Goal: Task Accomplishment & Management: Use online tool/utility

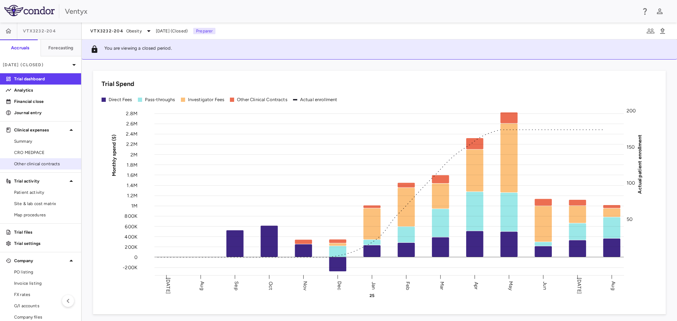
click at [25, 162] on span "Other clinical contracts" at bounding box center [44, 164] width 61 height 6
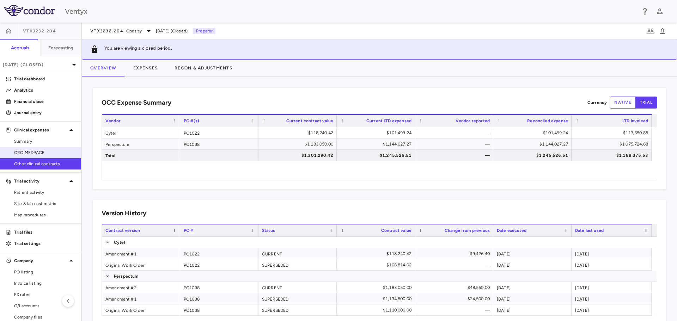
click at [42, 154] on span "CRO MEDPACE" at bounding box center [44, 153] width 61 height 6
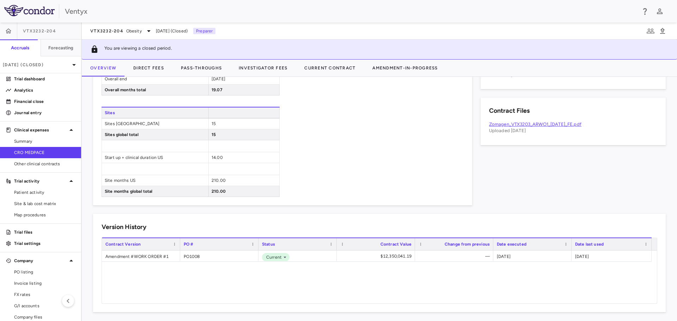
scroll to position [369, 0]
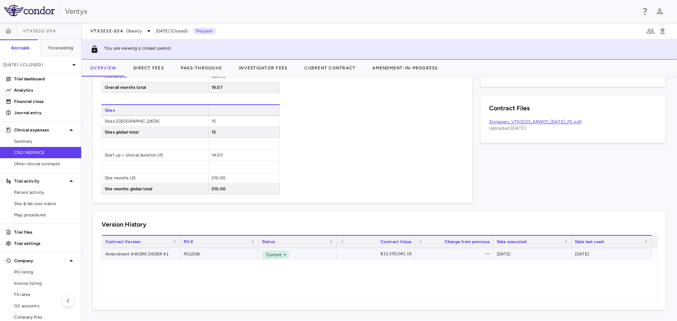
click at [129, 249] on div "Amendment #WORK ORDER #1" at bounding box center [141, 253] width 78 height 11
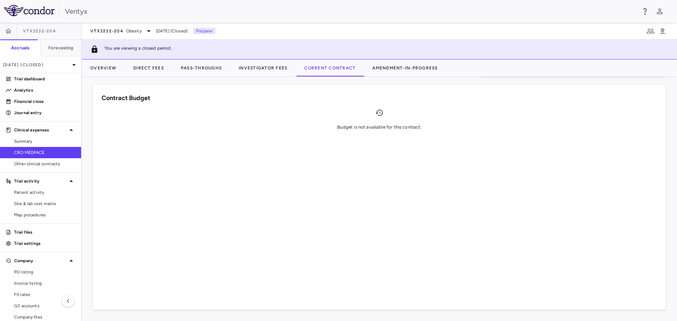
scroll to position [401, 0]
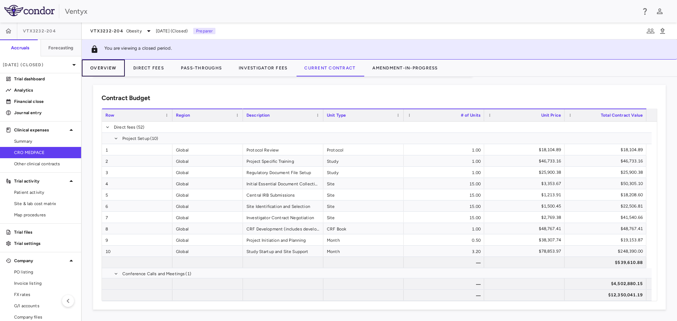
click at [110, 65] on button "Overview" at bounding box center [103, 68] width 43 height 17
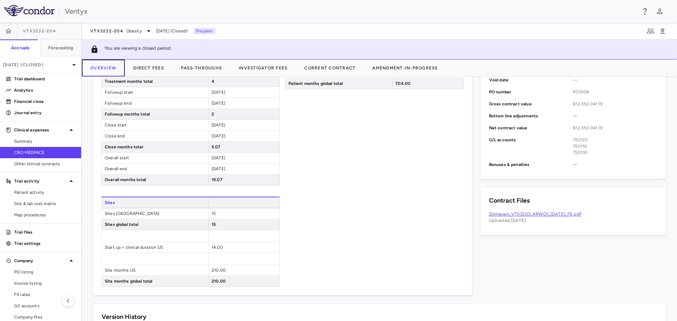
scroll to position [282, 0]
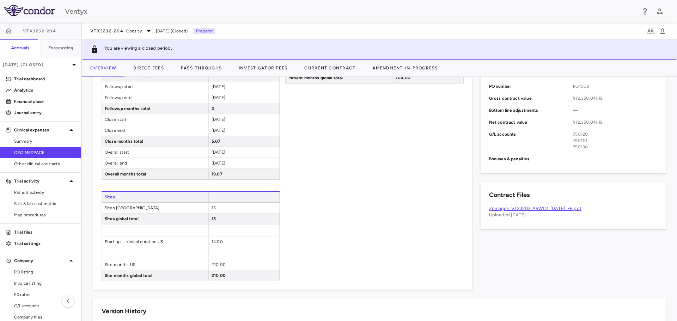
click at [32, 153] on span "CRO MEDPACE" at bounding box center [44, 153] width 61 height 6
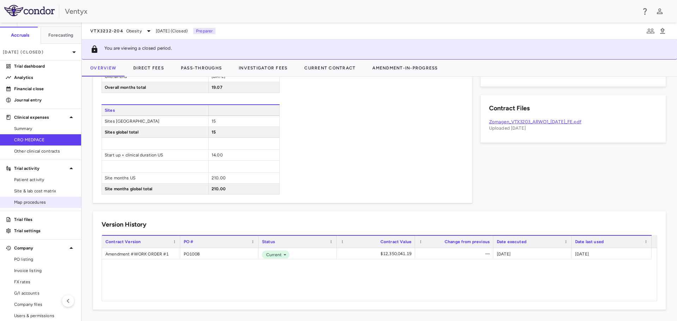
scroll to position [19, 0]
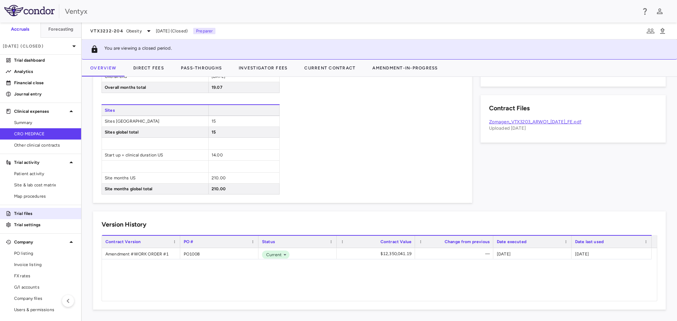
click at [39, 216] on p "Trial files" at bounding box center [44, 214] width 61 height 6
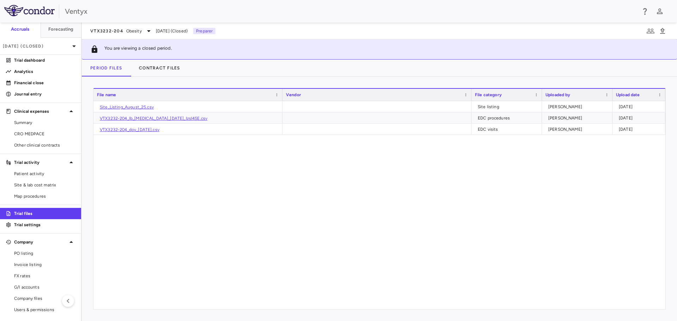
click at [471, 210] on div "Site_Listing_August_25.csv Site listing Keith Cline 2025-09-15 VTX3232-204_lb_m…" at bounding box center [380, 205] width 572 height 209
click at [150, 65] on button "Contract Files" at bounding box center [160, 68] width 58 height 17
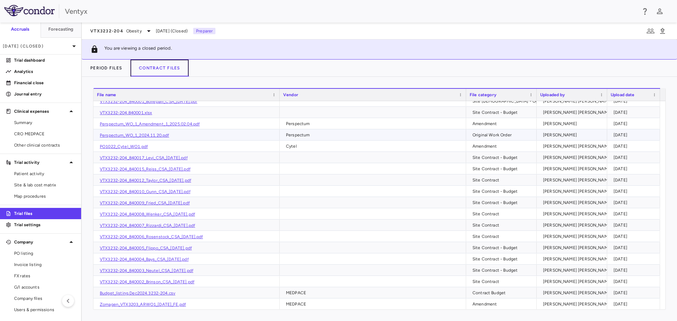
scroll to position [141, 0]
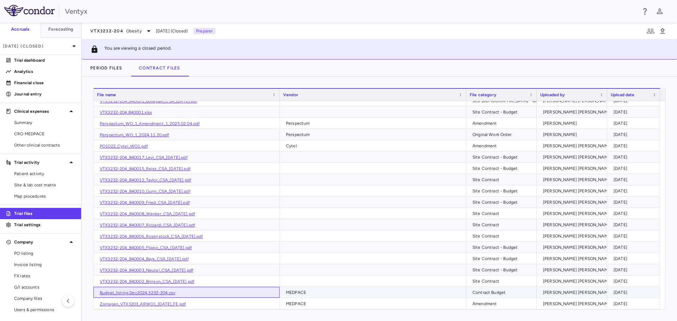
click at [127, 293] on link "Budget_listing.Dec2024.3232-204.csv" at bounding box center [138, 293] width 76 height 5
click at [61, 46] on p "Aug 2025 (Closed)" at bounding box center [36, 46] width 67 height 6
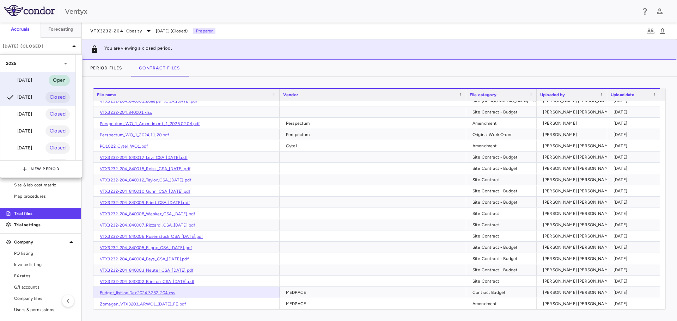
click at [32, 82] on div "[DATE]" at bounding box center [19, 80] width 26 height 8
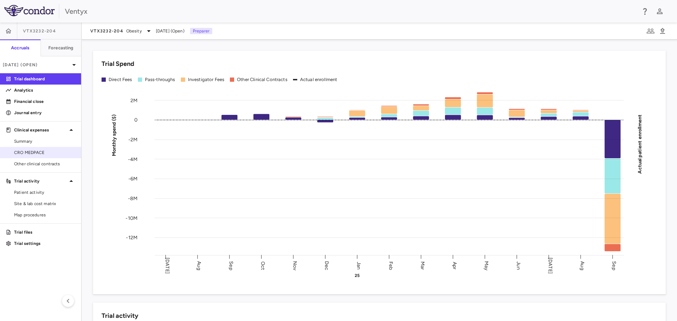
click at [37, 152] on span "CRO MEDPACE" at bounding box center [44, 153] width 61 height 6
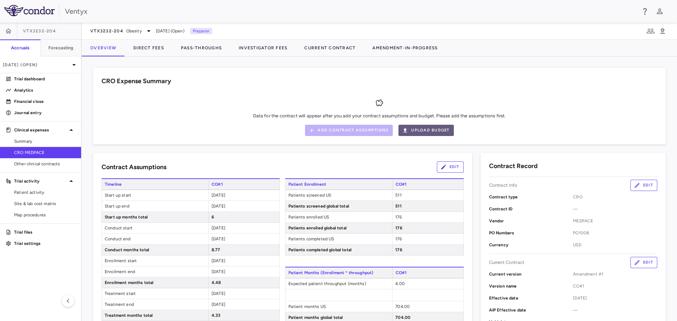
click at [413, 130] on button "Upload Budget" at bounding box center [426, 130] width 55 height 11
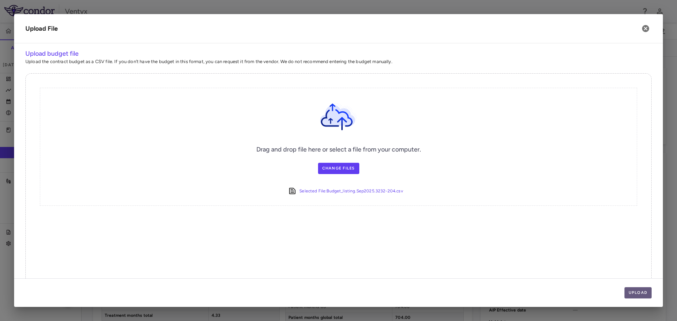
click at [644, 293] on button "Upload" at bounding box center [639, 293] width 28 height 11
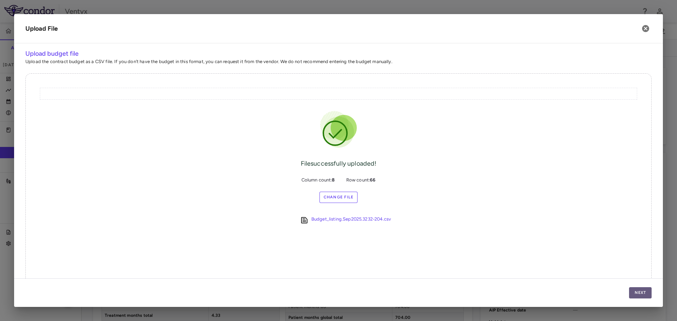
click at [637, 288] on button "Next" at bounding box center [640, 293] width 23 height 11
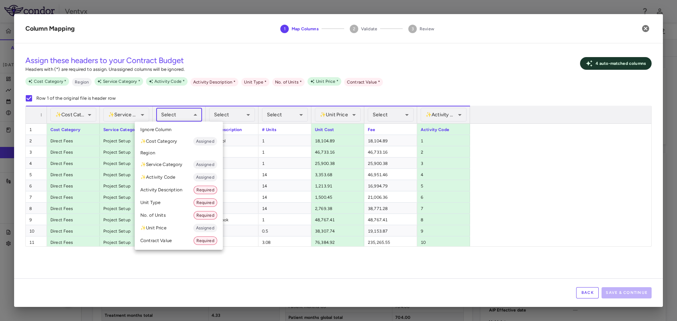
click at [189, 119] on body "Skip to sidebar Skip to main content Ventyx VTX3232-204 Accruals Forecasting Se…" at bounding box center [338, 160] width 677 height 321
click at [200, 100] on div at bounding box center [338, 160] width 677 height 321
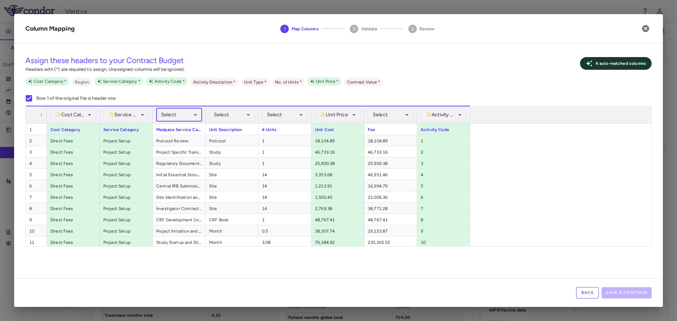
click at [189, 115] on body "Skip to sidebar Skip to main content Ventyx VTX3232-204 Accruals Forecasting Se…" at bounding box center [338, 160] width 677 height 321
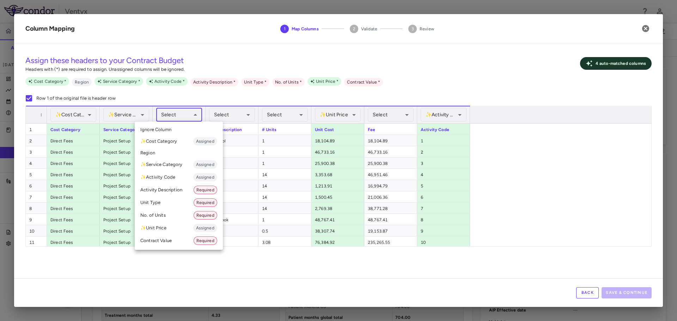
click at [168, 190] on li "Activity Description Required" at bounding box center [179, 190] width 88 height 13
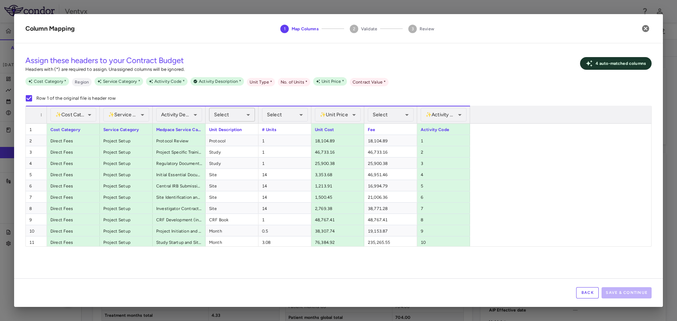
click at [234, 115] on body "Skip to sidebar Skip to main content Ventyx VTX3232-204 Accruals Forecasting Se…" at bounding box center [338, 160] width 677 height 321
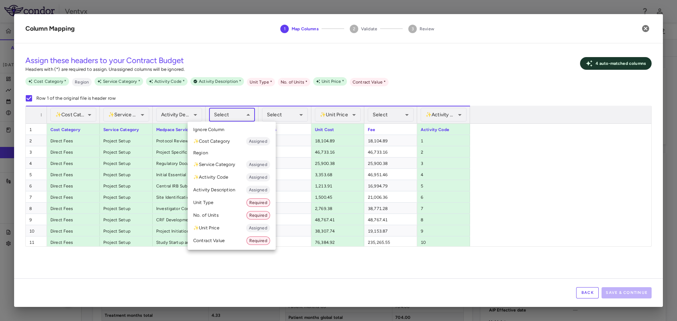
click at [215, 200] on li "Unit Type Required" at bounding box center [232, 203] width 88 height 13
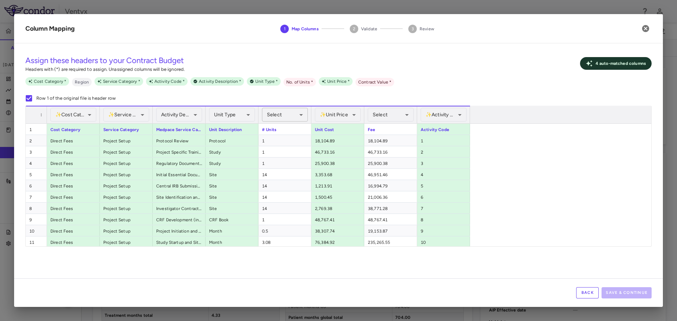
click at [288, 115] on body "Skip to sidebar Skip to main content Ventyx VTX3232-204 Accruals Forecasting Se…" at bounding box center [338, 160] width 677 height 321
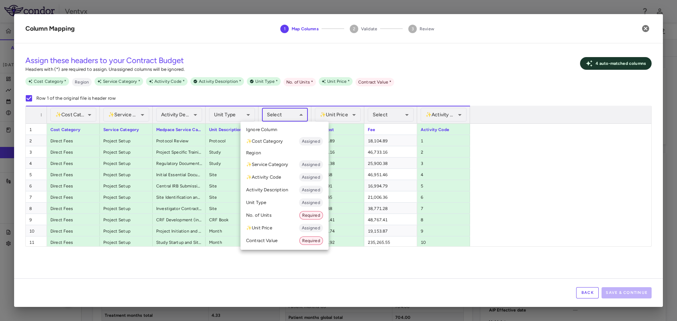
click at [275, 217] on li "No. of Units Required" at bounding box center [285, 215] width 88 height 13
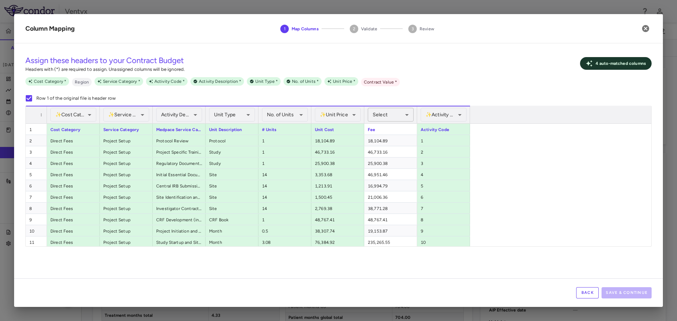
click at [392, 114] on body "Skip to sidebar Skip to main content Ventyx VTX3232-204 Accruals Forecasting Se…" at bounding box center [338, 160] width 677 height 321
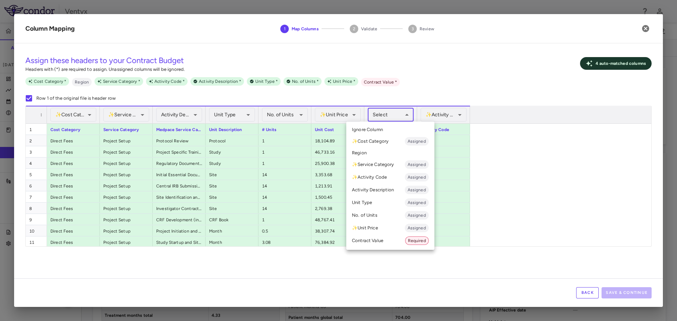
click at [378, 241] on li "Contract Value Required" at bounding box center [390, 241] width 88 height 13
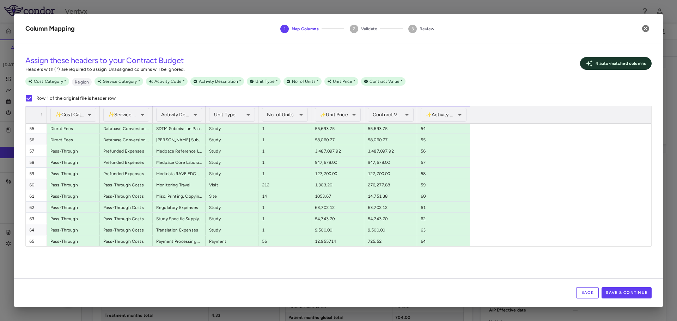
scroll to position [622, 0]
click at [636, 295] on button "Save & Continue" at bounding box center [627, 293] width 50 height 11
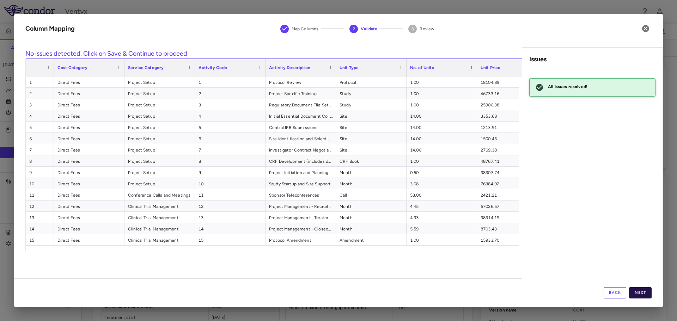
click at [638, 291] on button "Next" at bounding box center [640, 293] width 23 height 11
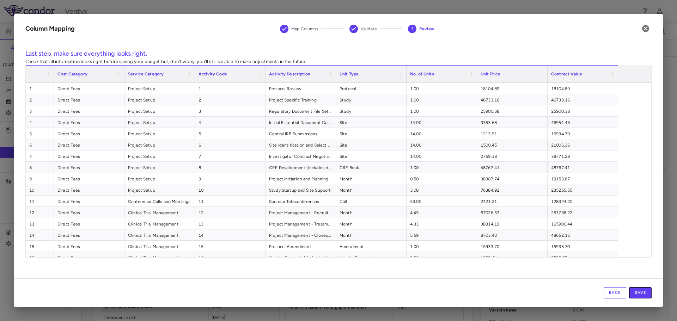
click at [638, 291] on button "Save" at bounding box center [640, 293] width 23 height 11
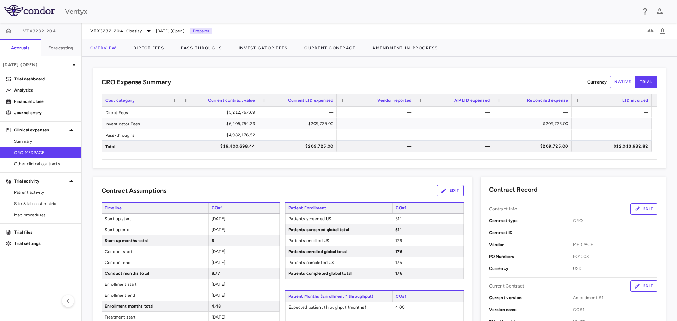
scroll to position [0, 0]
click at [148, 46] on button "Direct Fees" at bounding box center [149, 48] width 48 height 17
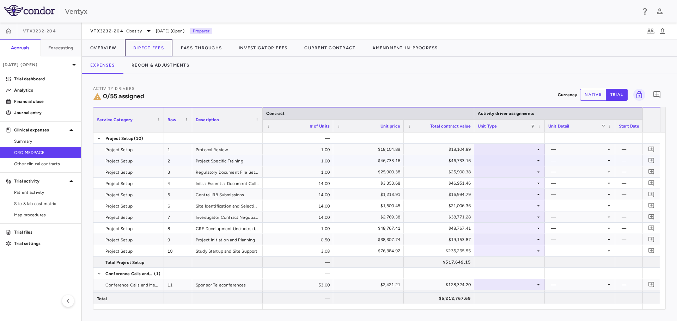
scroll to position [0, 186]
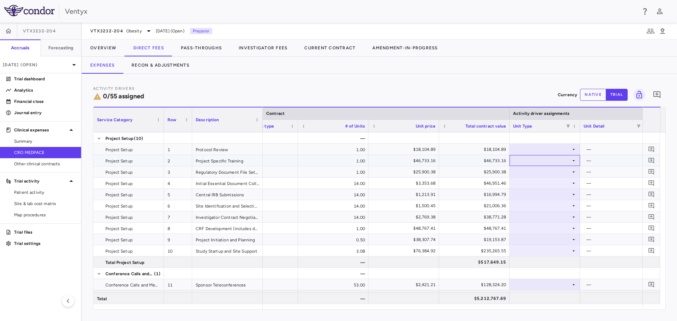
click at [544, 155] on div at bounding box center [545, 160] width 71 height 11
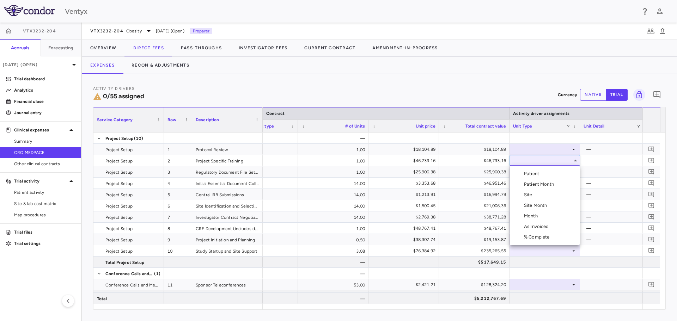
click at [550, 147] on div at bounding box center [338, 160] width 677 height 321
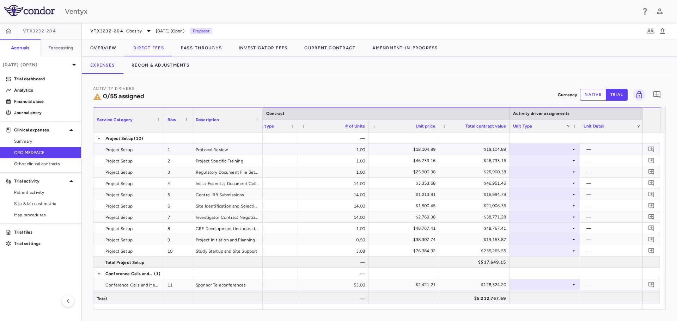
click at [550, 147] on div at bounding box center [545, 149] width 64 height 10
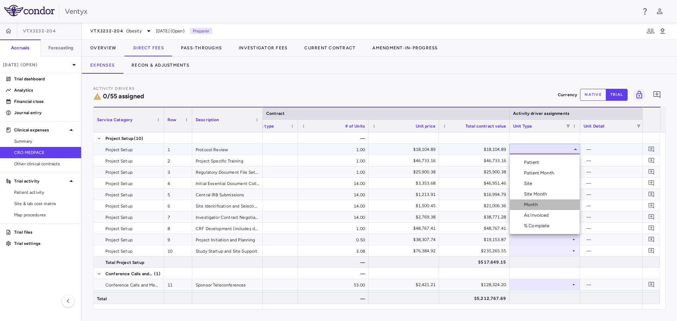
click at [536, 205] on div "Month" at bounding box center [532, 205] width 17 height 6
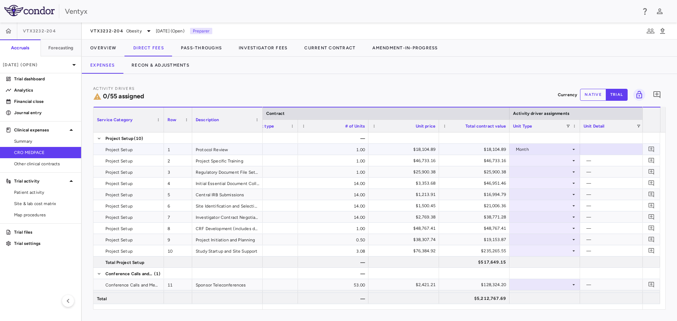
scroll to position [0, 282]
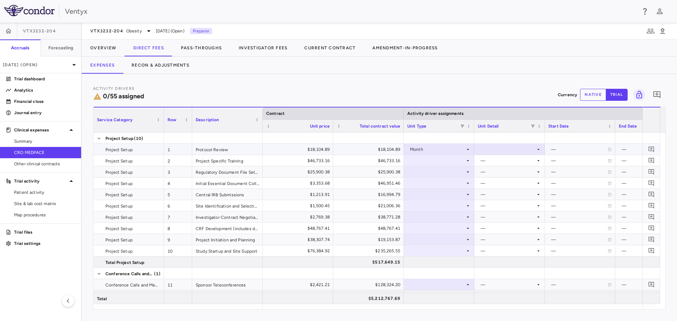
click at [523, 150] on div at bounding box center [510, 149] width 64 height 10
click at [507, 164] on div "Startup" at bounding box center [498, 162] width 19 height 6
click at [464, 161] on div at bounding box center [440, 161] width 64 height 10
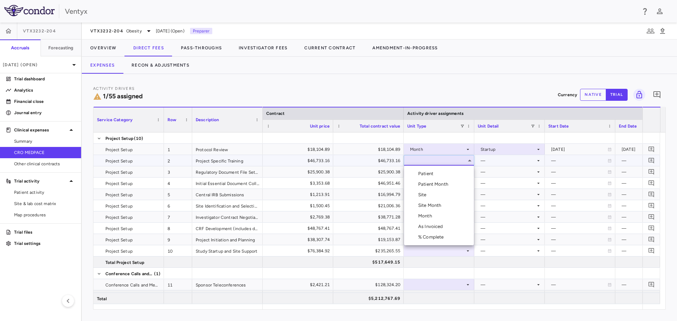
click at [439, 216] on li "Month" at bounding box center [439, 216] width 70 height 11
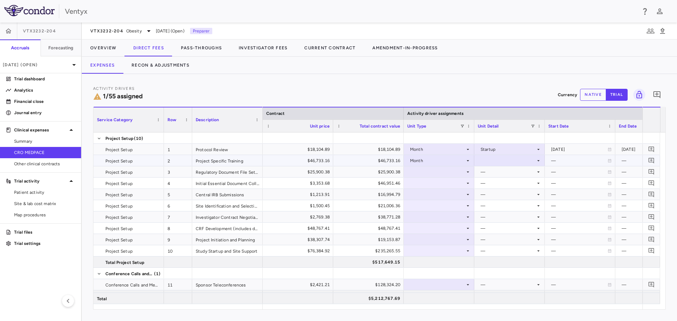
click at [502, 161] on div at bounding box center [510, 161] width 64 height 10
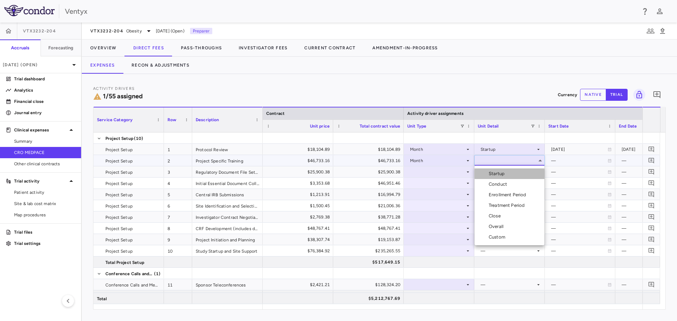
click at [503, 176] on div "Startup" at bounding box center [498, 174] width 19 height 6
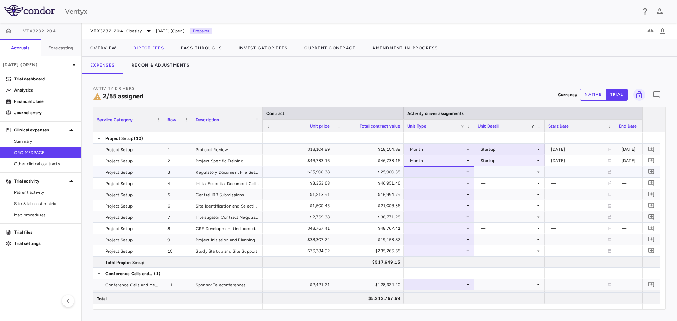
click at [453, 173] on div at bounding box center [440, 172] width 64 height 10
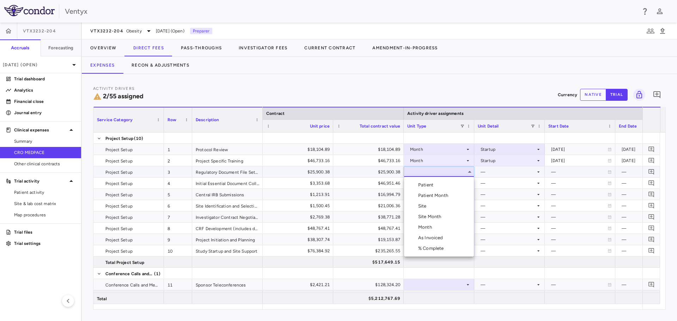
click at [438, 225] on li "Month" at bounding box center [439, 227] width 70 height 11
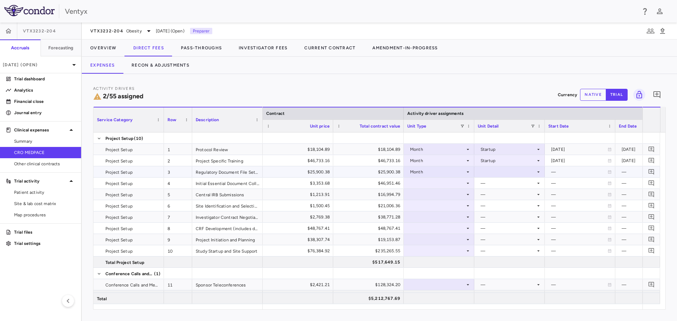
click at [501, 171] on div at bounding box center [510, 172] width 64 height 10
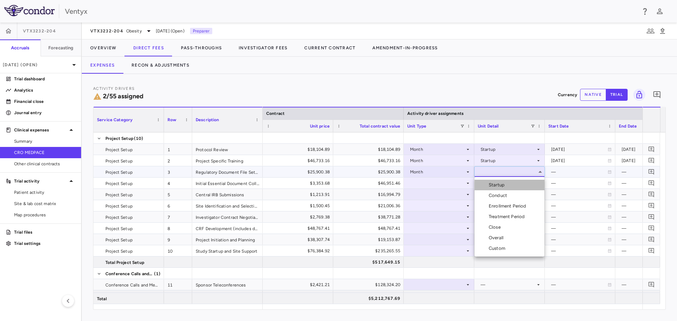
click at [504, 186] on div "Startup" at bounding box center [498, 185] width 19 height 6
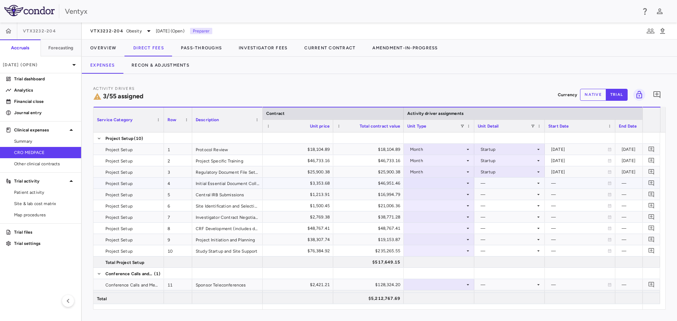
click at [420, 183] on div at bounding box center [440, 183] width 64 height 10
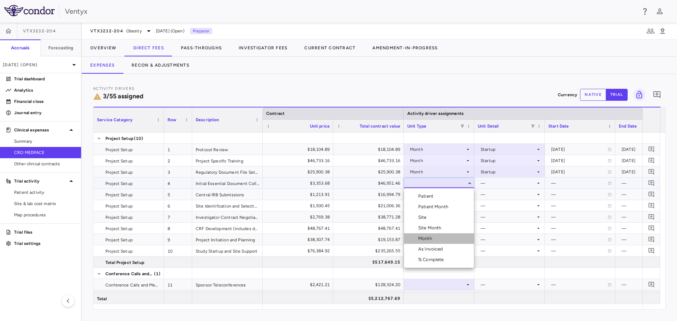
click at [434, 237] on div "Month" at bounding box center [426, 239] width 17 height 6
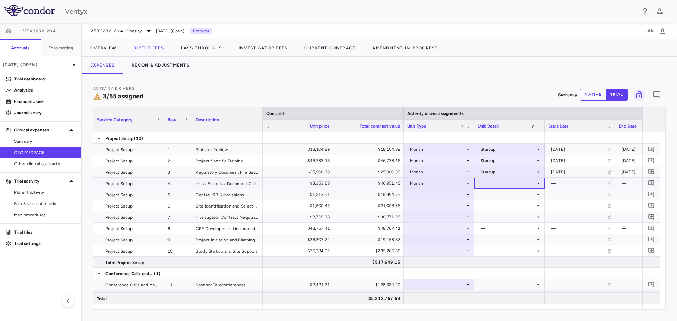
click at [499, 185] on div at bounding box center [510, 183] width 64 height 10
click at [509, 197] on li "Startup" at bounding box center [510, 196] width 70 height 11
click at [456, 193] on div at bounding box center [440, 194] width 64 height 10
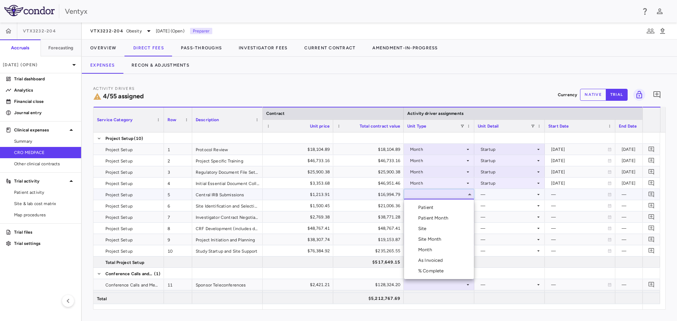
click at [436, 227] on li "Site" at bounding box center [439, 229] width 70 height 11
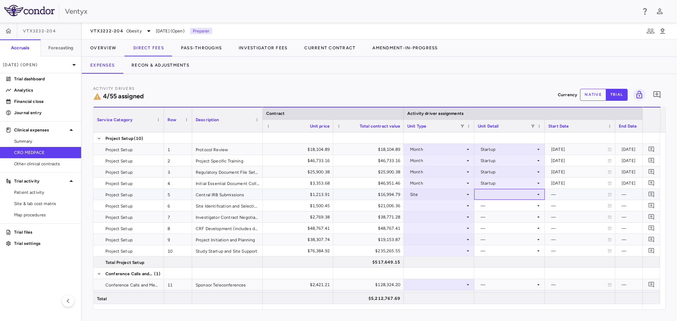
click at [509, 193] on div at bounding box center [510, 194] width 64 height 10
click at [508, 216] on div "Initiated" at bounding box center [499, 218] width 20 height 6
click at [456, 206] on div at bounding box center [440, 206] width 64 height 10
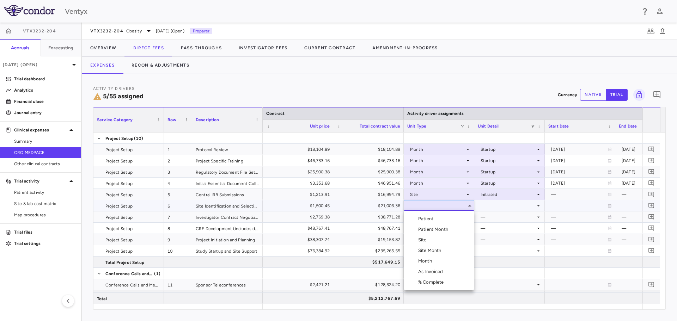
click at [429, 262] on div "Month" at bounding box center [426, 261] width 17 height 6
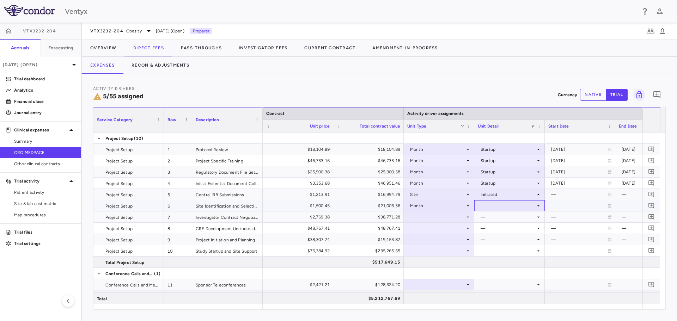
click at [511, 206] on div at bounding box center [510, 206] width 64 height 10
click at [508, 221] on li "Startup" at bounding box center [510, 219] width 70 height 11
click at [435, 216] on div at bounding box center [440, 217] width 64 height 10
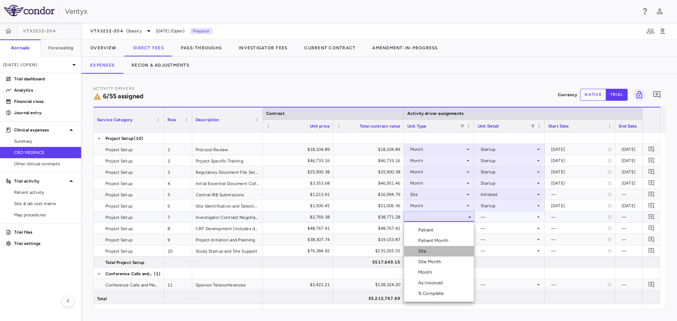
click at [443, 251] on li "Site" at bounding box center [439, 251] width 70 height 11
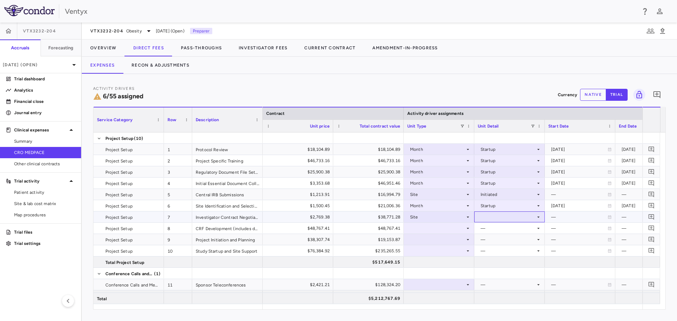
click at [498, 219] on div at bounding box center [510, 217] width 64 height 10
click at [502, 240] on div "Initiated" at bounding box center [499, 241] width 20 height 6
click at [449, 227] on div at bounding box center [440, 228] width 64 height 10
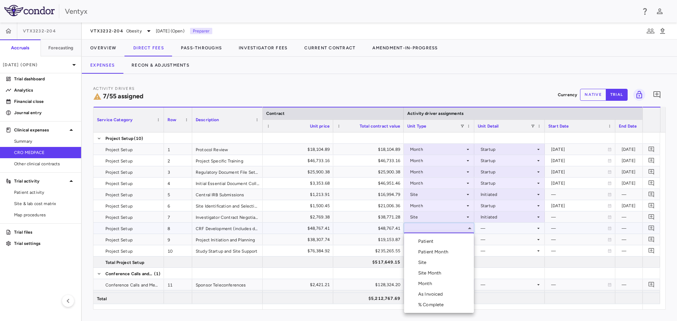
click at [436, 282] on li "Month" at bounding box center [439, 284] width 70 height 11
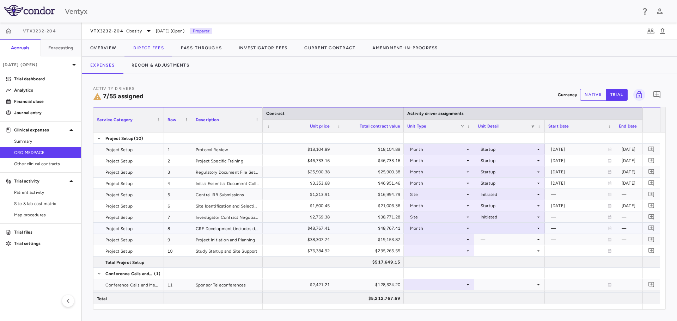
click at [496, 228] on div at bounding box center [510, 228] width 64 height 10
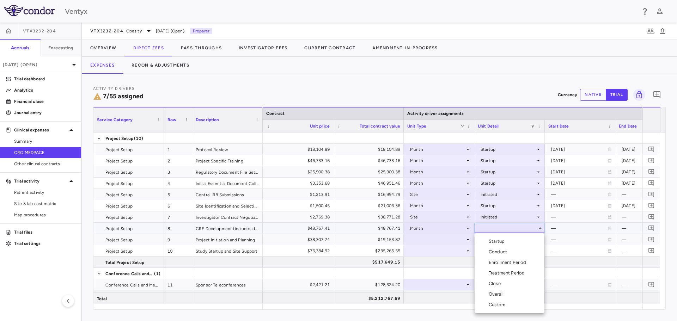
click at [505, 242] on div "Startup" at bounding box center [498, 242] width 19 height 6
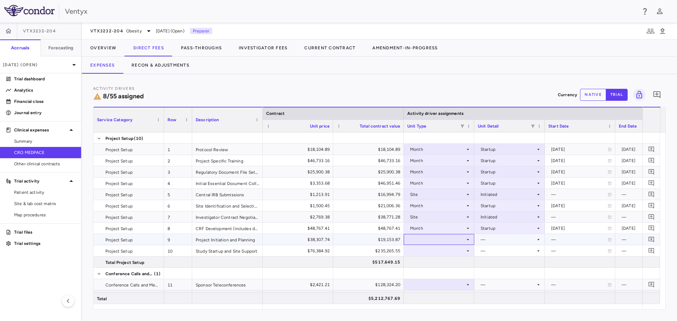
click at [441, 243] on div at bounding box center [440, 240] width 64 height 10
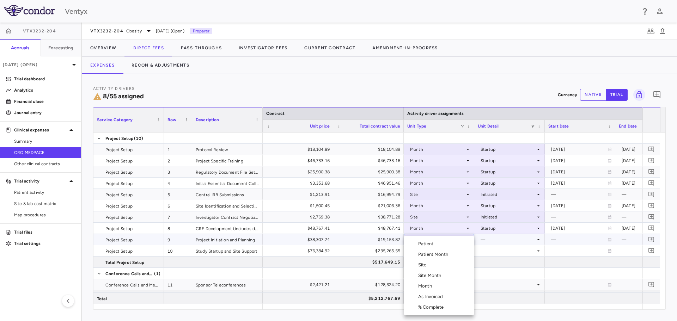
drag, startPoint x: 436, startPoint y: 286, endPoint x: 468, endPoint y: 266, distance: 37.3
click at [436, 286] on li "Month" at bounding box center [439, 286] width 70 height 11
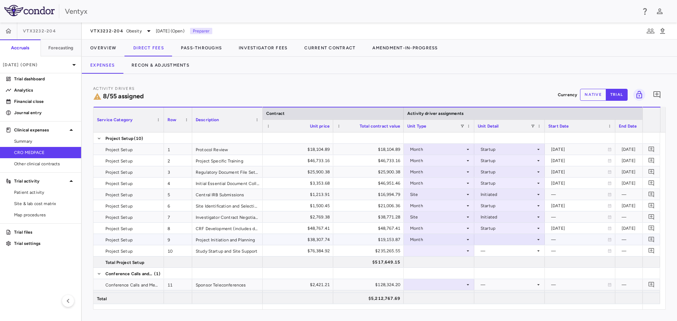
click at [505, 240] on div at bounding box center [510, 240] width 64 height 10
click at [504, 246] on div "Startup" at bounding box center [498, 244] width 19 height 6
click at [453, 252] on div at bounding box center [440, 251] width 64 height 10
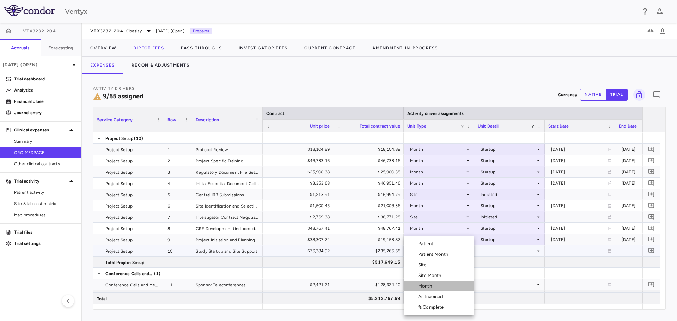
click at [435, 286] on div "Month" at bounding box center [426, 286] width 17 height 6
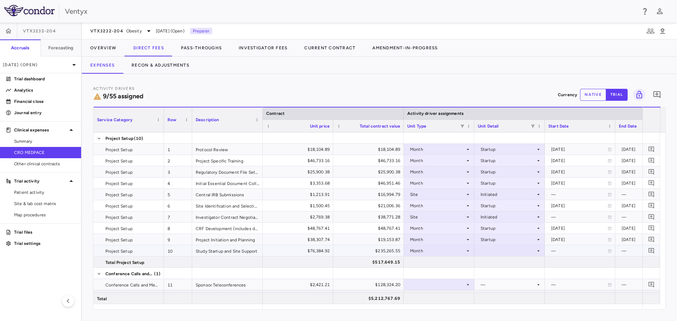
click at [490, 251] on div at bounding box center [510, 251] width 64 height 10
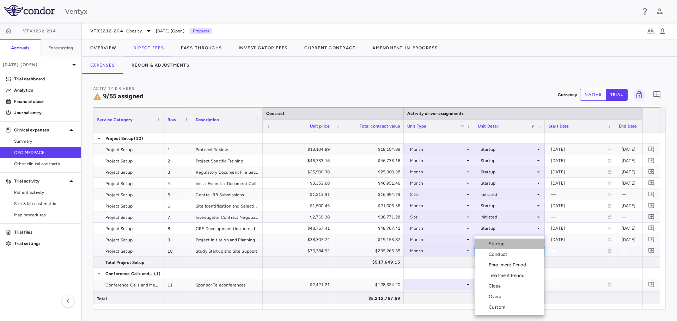
click at [505, 246] on div "Startup" at bounding box center [498, 244] width 19 height 6
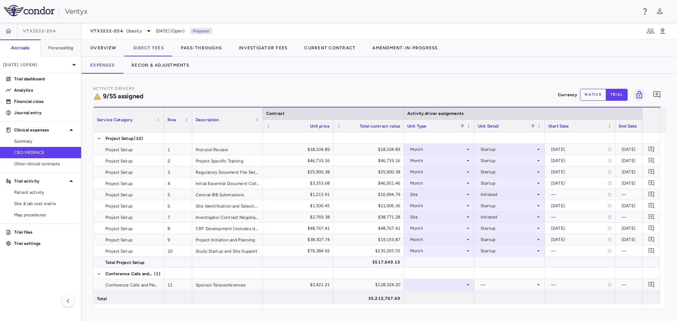
click at [451, 265] on div at bounding box center [440, 262] width 64 height 10
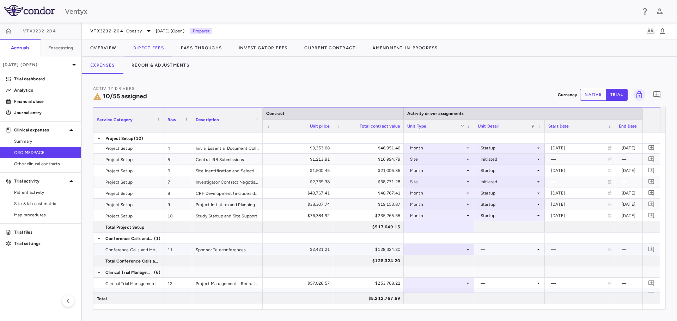
click at [439, 254] on div at bounding box center [440, 250] width 64 height 10
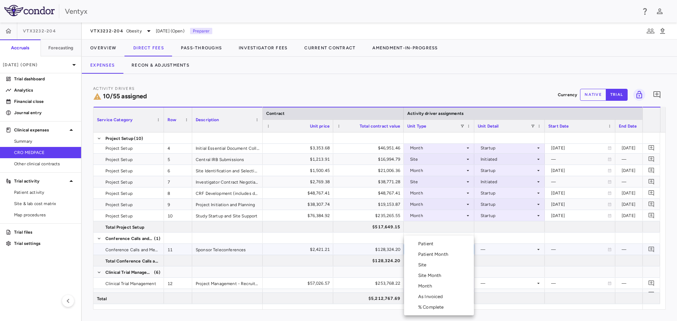
click at [434, 285] on div "Month" at bounding box center [426, 286] width 17 height 6
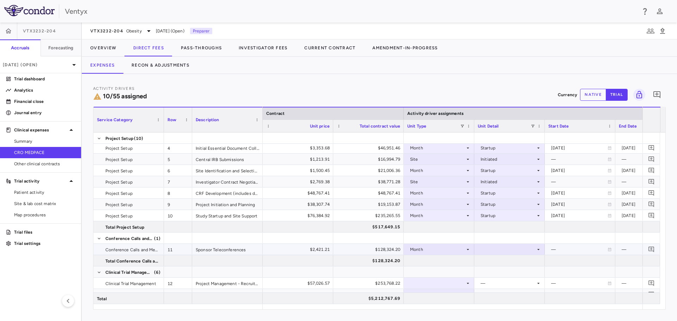
click at [502, 249] on div at bounding box center [510, 250] width 64 height 10
click at [500, 295] on div "Overall" at bounding box center [498, 297] width 18 height 6
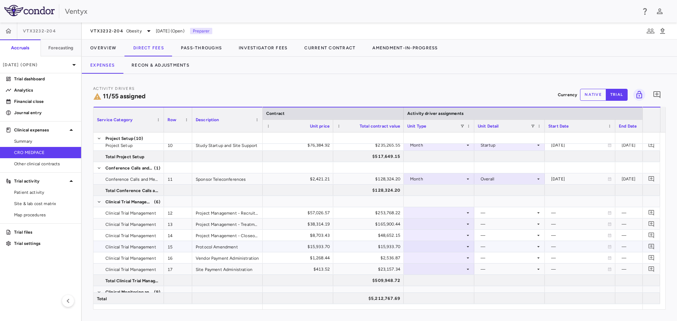
scroll to position [141, 0]
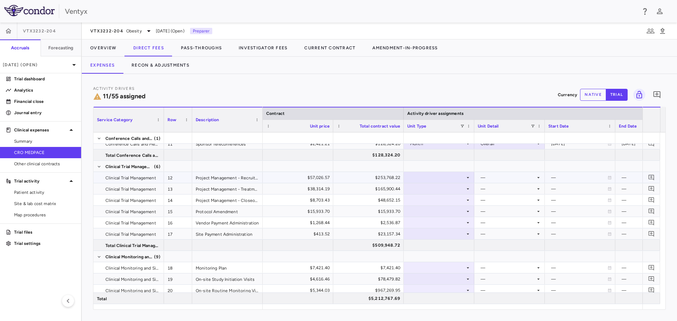
click at [443, 177] on div at bounding box center [440, 178] width 64 height 10
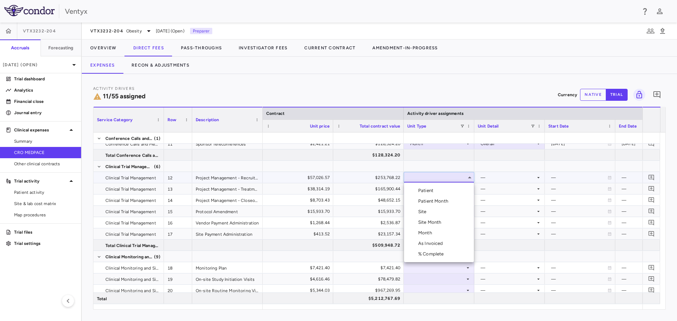
drag, startPoint x: 440, startPoint y: 230, endPoint x: 462, endPoint y: 205, distance: 33.3
click at [440, 230] on li "Month" at bounding box center [439, 233] width 70 height 11
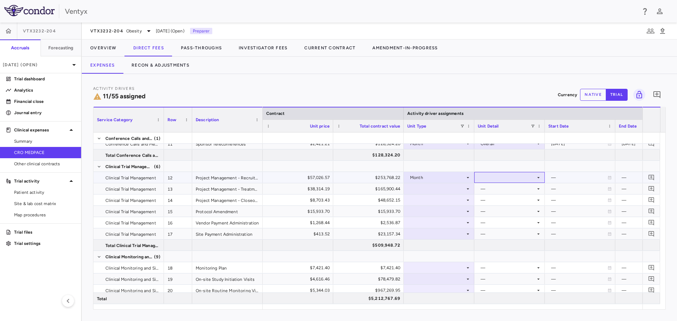
click at [505, 177] on div at bounding box center [510, 178] width 64 height 10
click at [505, 209] on div "Enrollment Period" at bounding box center [509, 212] width 41 height 6
click at [447, 189] on div at bounding box center [440, 189] width 64 height 10
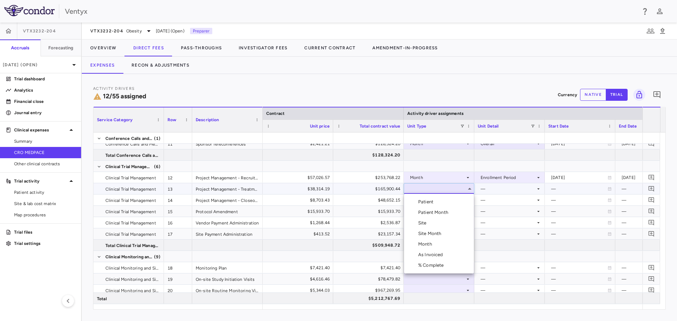
click at [438, 242] on li "Month" at bounding box center [439, 244] width 70 height 11
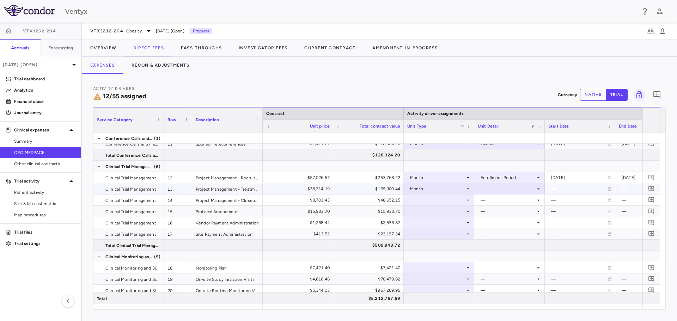
click at [508, 190] on div at bounding box center [510, 189] width 64 height 10
click at [501, 235] on div "Treatment Period" at bounding box center [508, 234] width 39 height 6
click at [448, 199] on div at bounding box center [440, 200] width 64 height 10
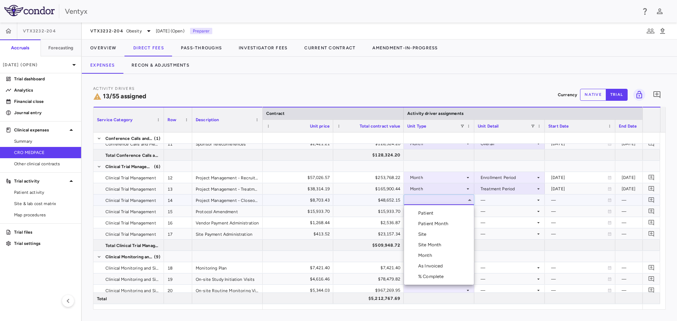
click at [436, 254] on li "Month" at bounding box center [439, 256] width 70 height 11
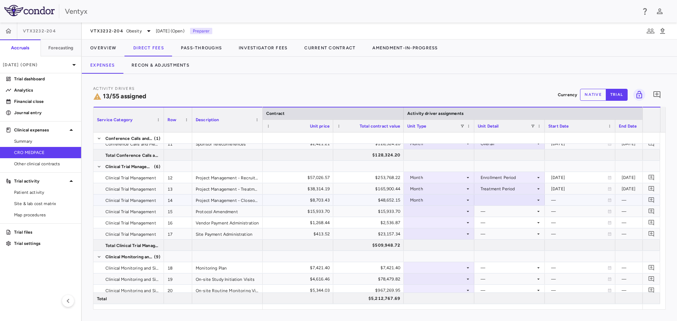
click at [488, 201] on div at bounding box center [510, 200] width 64 height 10
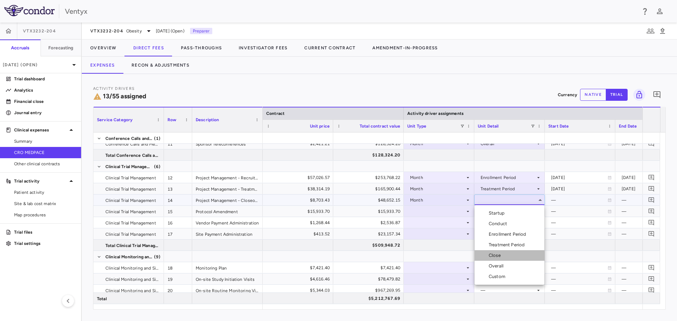
click at [499, 255] on div "Close" at bounding box center [496, 256] width 15 height 6
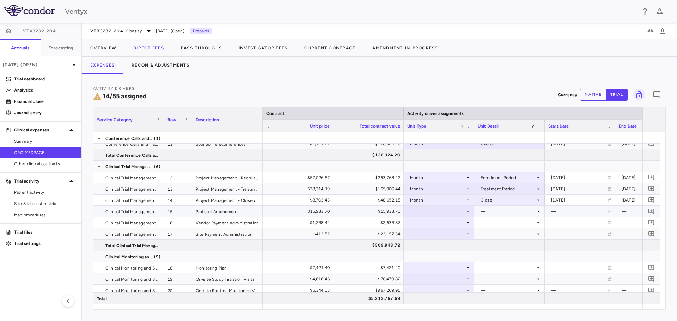
click at [455, 211] on div at bounding box center [440, 211] width 64 height 10
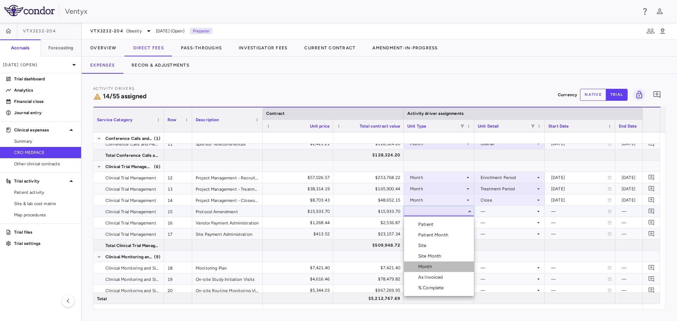
click at [428, 267] on div "Month" at bounding box center [426, 267] width 17 height 6
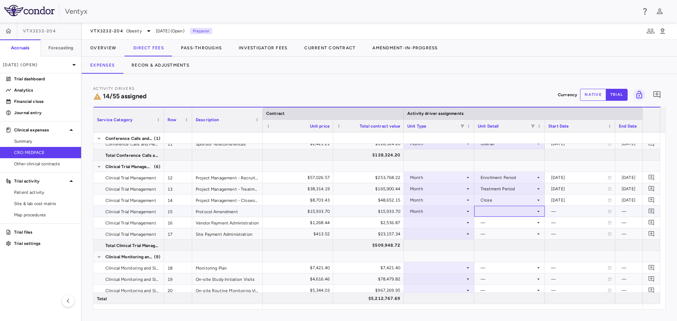
click at [518, 213] on div at bounding box center [510, 211] width 64 height 10
click at [508, 234] on div "Conduct" at bounding box center [499, 235] width 21 height 6
click at [430, 225] on div at bounding box center [440, 223] width 64 height 10
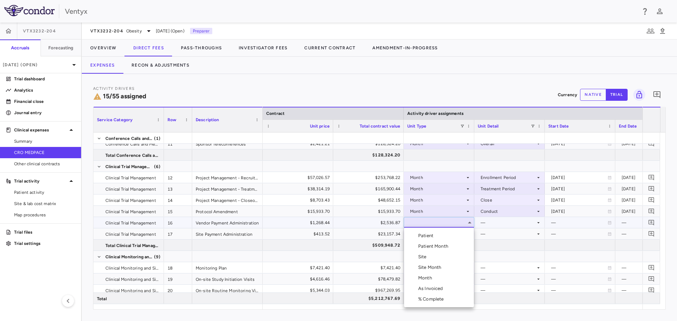
click at [436, 278] on li "Month" at bounding box center [439, 278] width 70 height 11
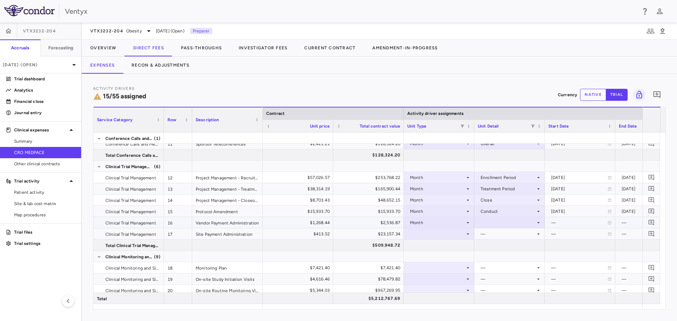
click at [514, 218] on div at bounding box center [510, 223] width 64 height 10
click at [508, 245] on div "Conduct" at bounding box center [499, 246] width 21 height 6
click at [462, 232] on div at bounding box center [440, 234] width 64 height 10
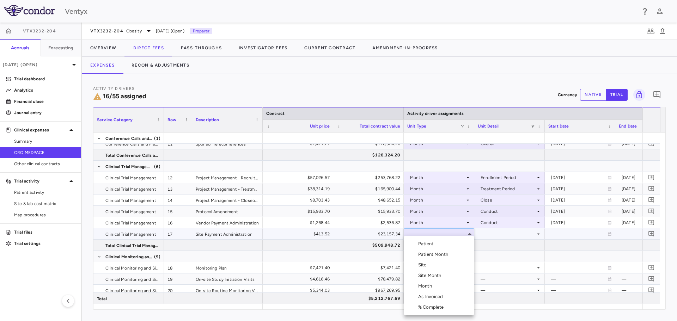
click at [451, 275] on li "Site Month" at bounding box center [439, 276] width 70 height 11
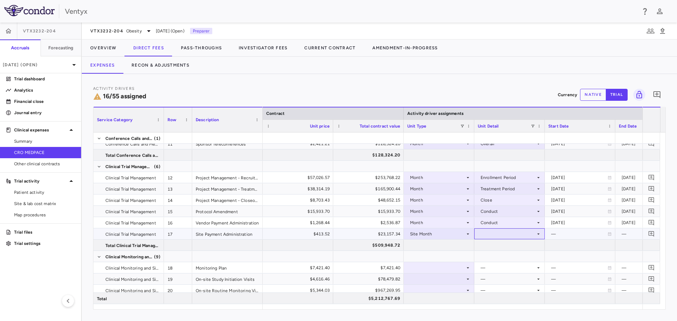
click at [502, 233] on div at bounding box center [510, 234] width 64 height 10
click at [513, 247] on div "As Initiated" at bounding box center [502, 247] width 27 height 6
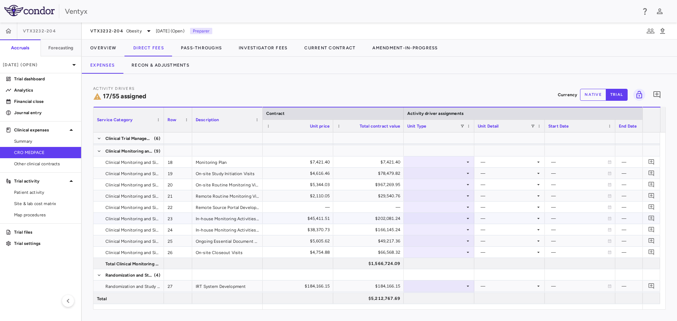
scroll to position [212, 0]
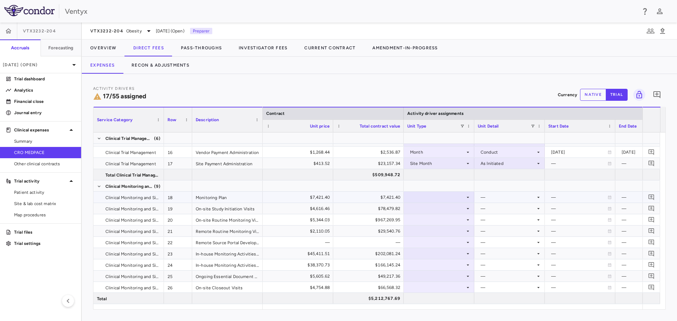
click at [432, 197] on div at bounding box center [440, 197] width 64 height 10
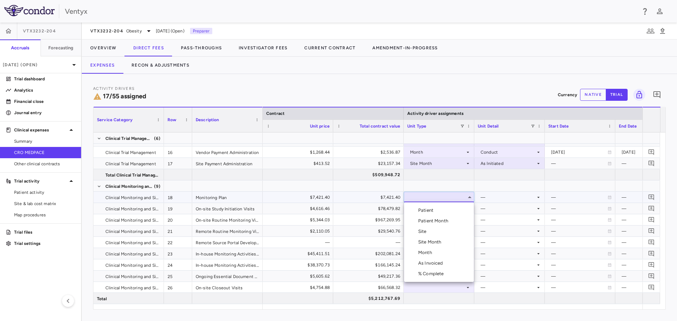
click at [443, 253] on li "Month" at bounding box center [439, 253] width 70 height 11
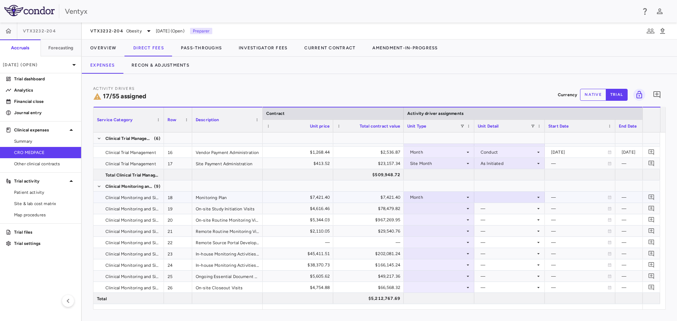
click at [517, 201] on div at bounding box center [510, 197] width 64 height 10
click at [515, 212] on li "Startup" at bounding box center [510, 210] width 70 height 11
click at [457, 206] on div at bounding box center [440, 209] width 64 height 10
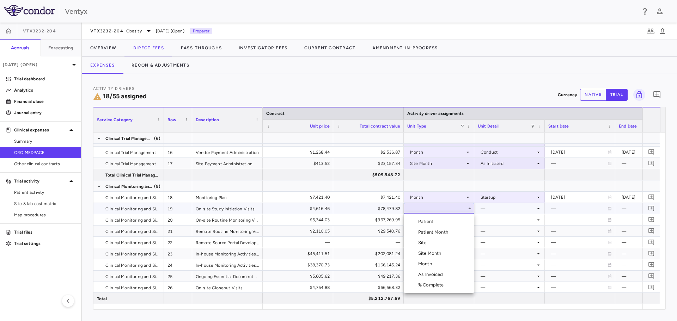
click at [436, 239] on li "Site" at bounding box center [439, 243] width 70 height 11
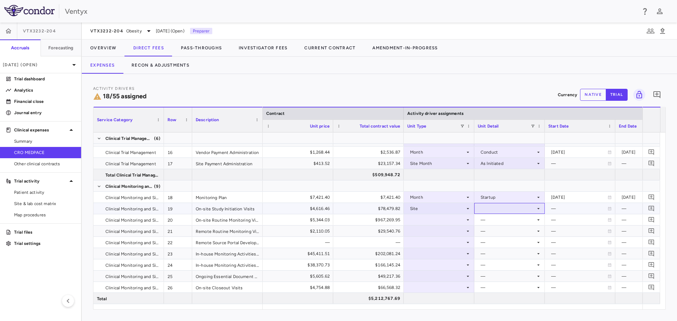
click at [509, 210] on div at bounding box center [510, 209] width 64 height 10
click at [502, 231] on div "Initiated" at bounding box center [499, 232] width 20 height 6
click at [429, 221] on div at bounding box center [440, 220] width 64 height 10
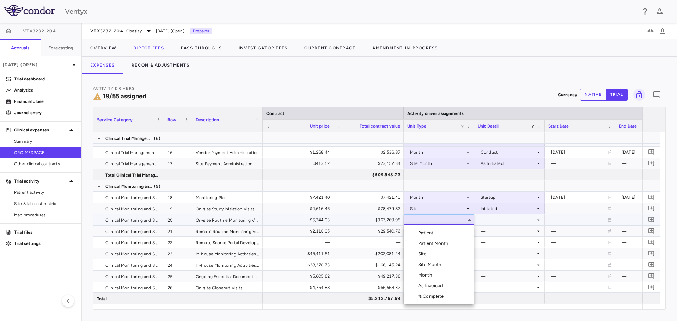
click at [440, 242] on div "Patient Month" at bounding box center [434, 244] width 33 height 6
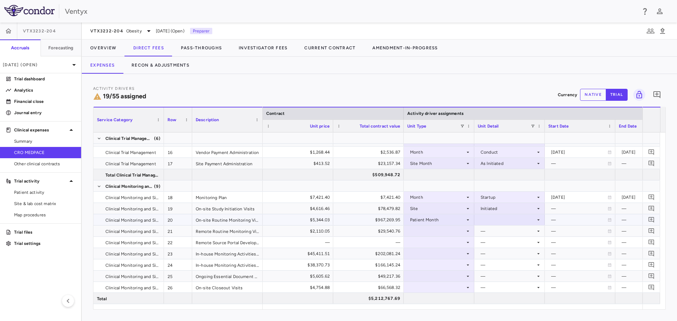
click at [500, 222] on div at bounding box center [510, 220] width 64 height 10
click at [499, 235] on div "As occurred" at bounding box center [503, 233] width 28 height 6
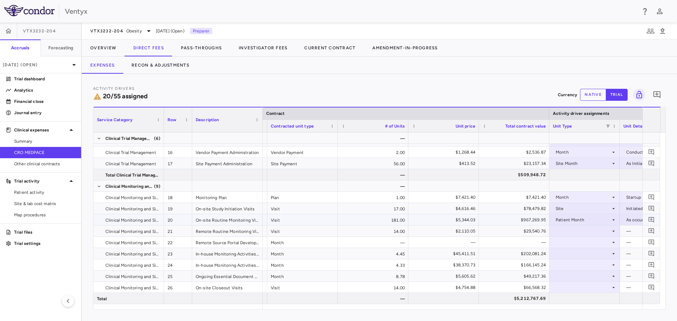
scroll to position [0, 175]
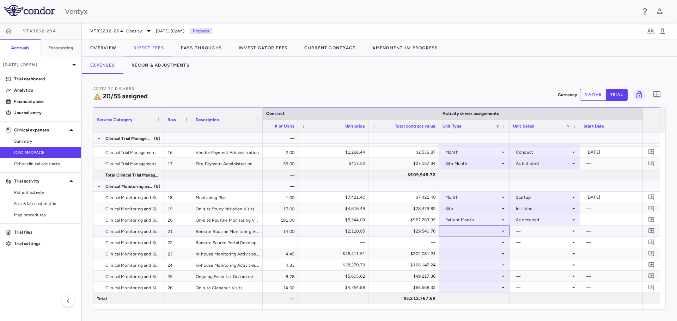
click at [492, 233] on div at bounding box center [475, 231] width 64 height 10
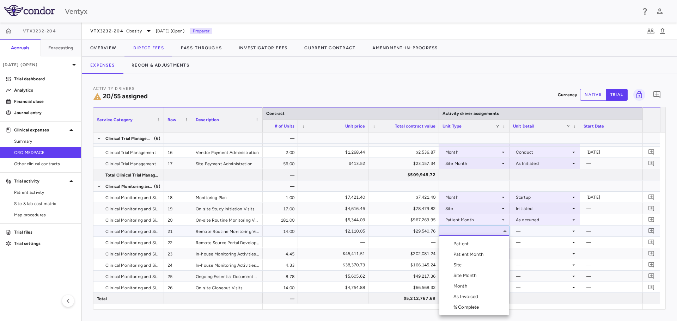
click at [478, 256] on div "Patient Month" at bounding box center [470, 255] width 33 height 6
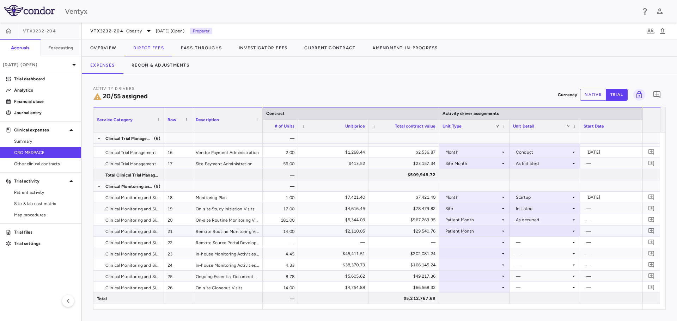
click at [535, 233] on div at bounding box center [545, 231] width 64 height 10
click at [537, 242] on div "As occurred" at bounding box center [538, 244] width 28 height 6
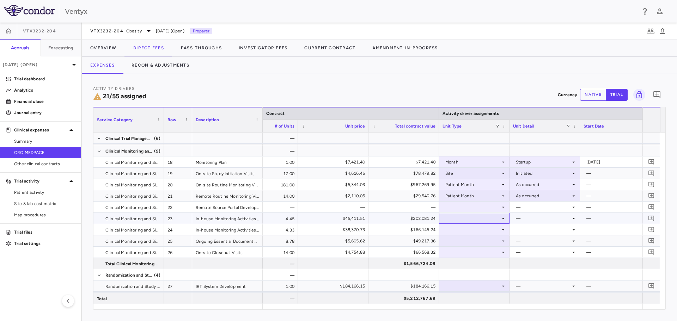
click at [494, 219] on div at bounding box center [475, 218] width 64 height 10
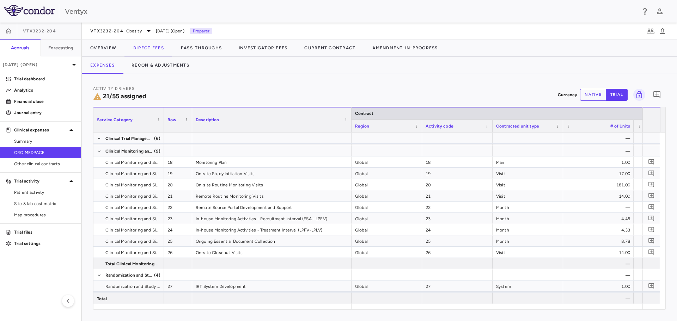
drag, startPoint x: 261, startPoint y: 130, endPoint x: 350, endPoint y: 130, distance: 88.9
click at [350, 130] on div at bounding box center [351, 120] width 3 height 25
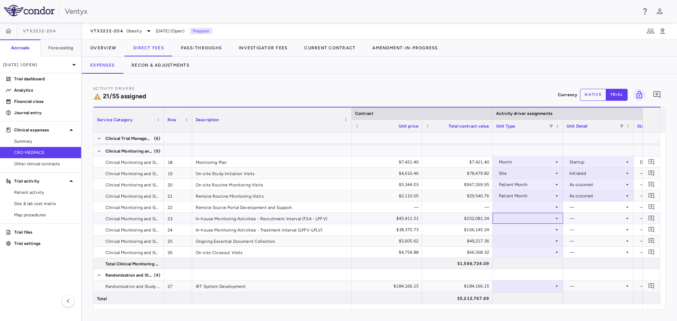
click at [556, 220] on icon at bounding box center [557, 219] width 6 height 6
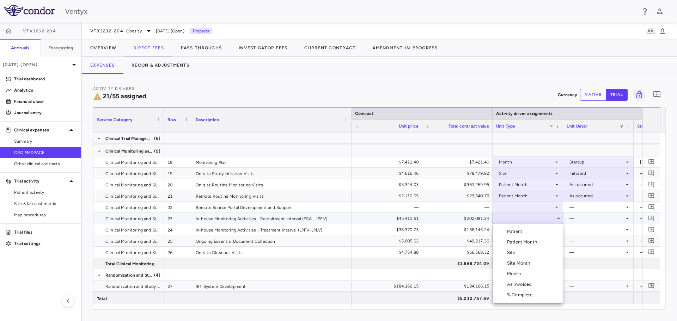
click at [528, 276] on li "Month" at bounding box center [528, 274] width 70 height 11
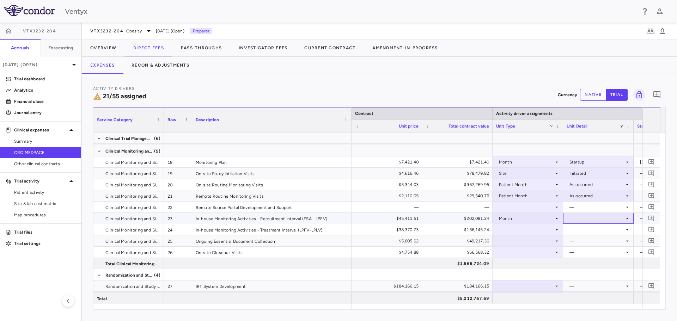
click at [627, 216] on icon at bounding box center [628, 219] width 6 height 6
click at [601, 296] on li "Custom" at bounding box center [599, 295] width 70 height 11
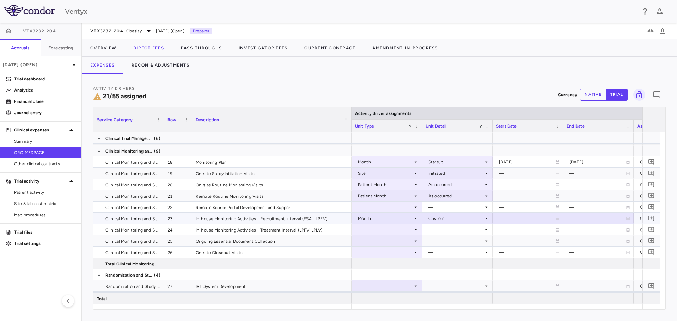
click at [629, 218] on icon at bounding box center [628, 219] width 4 height 4
click at [629, 218] on icon "Choose date, selected date is Oct 2, 2025" at bounding box center [628, 219] width 5 height 5
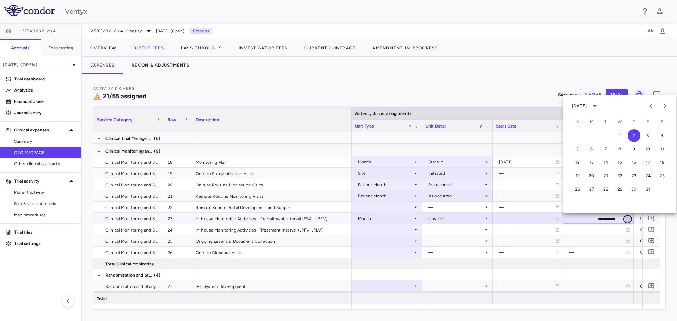
click at [629, 218] on icon "Choose date, selected date is Oct 2, 2025" at bounding box center [628, 219] width 6 height 6
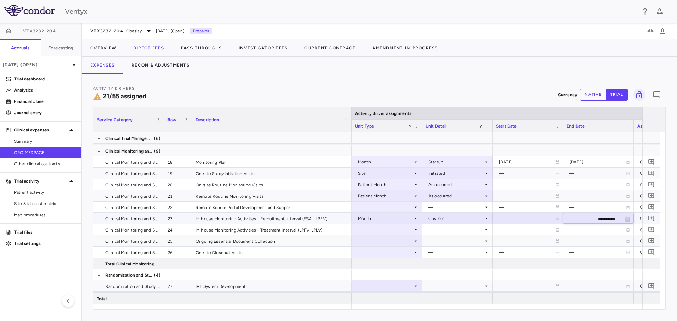
click at [590, 218] on input "**********" at bounding box center [592, 219] width 57 height 12
type input "**********"
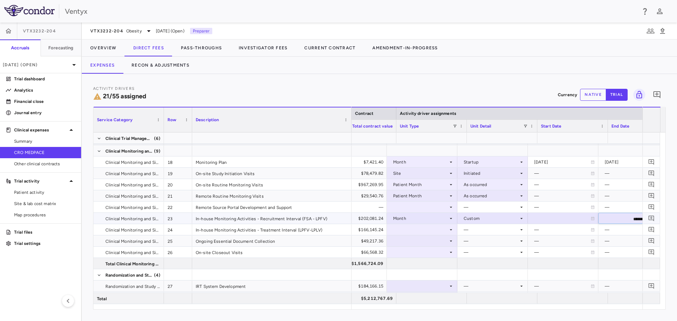
scroll to position [0, 388]
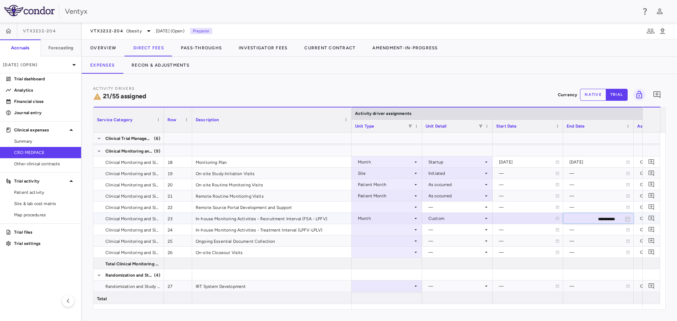
click at [559, 220] on icon at bounding box center [558, 219] width 4 height 4
click at [523, 221] on input "**********" at bounding box center [521, 219] width 57 height 12
type input "**********"
click at [402, 230] on div at bounding box center [387, 230] width 64 height 10
click at [415, 230] on icon at bounding box center [416, 230] width 6 height 6
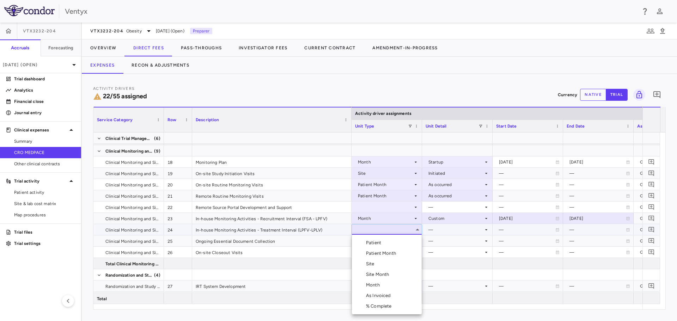
click at [382, 283] on div "Month" at bounding box center [374, 285] width 17 height 6
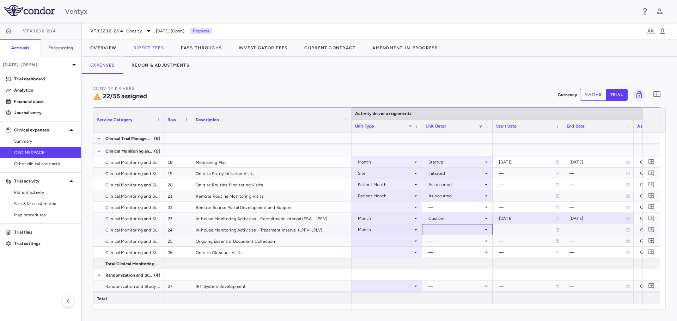
click at [472, 231] on div at bounding box center [458, 230] width 64 height 10
click at [454, 309] on div "Custom" at bounding box center [446, 306] width 19 height 6
click at [557, 229] on icon at bounding box center [557, 230] width 3 height 4
click at [533, 230] on input "**********" at bounding box center [521, 231] width 57 height 12
type input "**********"
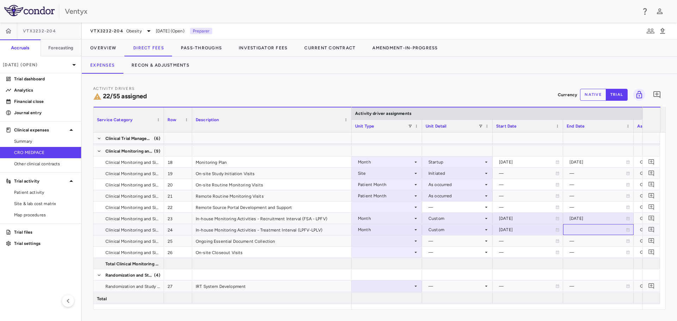
click at [592, 232] on div at bounding box center [599, 230] width 64 height 10
click at [595, 230] on input "**********" at bounding box center [592, 231] width 57 height 12
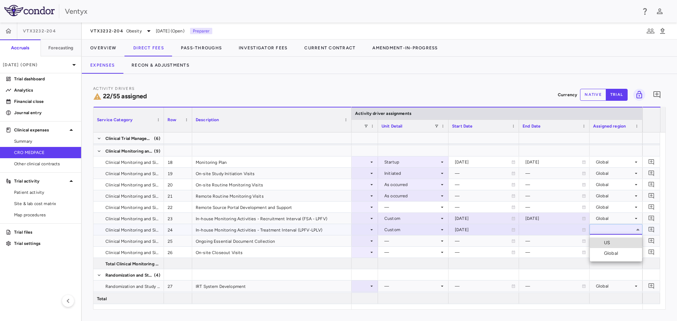
click at [560, 228] on div at bounding box center [338, 160] width 677 height 321
click at [550, 231] on div at bounding box center [555, 230] width 64 height 10
click at [560, 230] on input "**********" at bounding box center [548, 231] width 57 height 12
type input "**********"
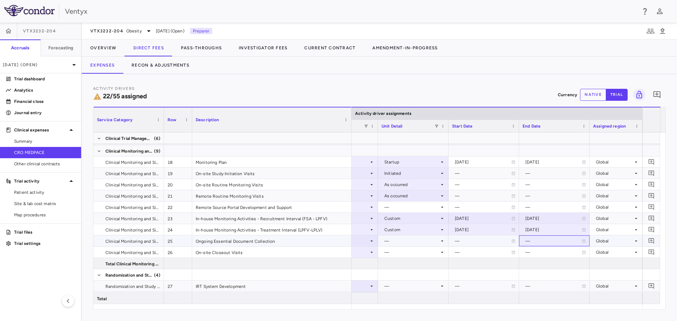
click at [552, 241] on div "—" at bounding box center [554, 241] width 56 height 11
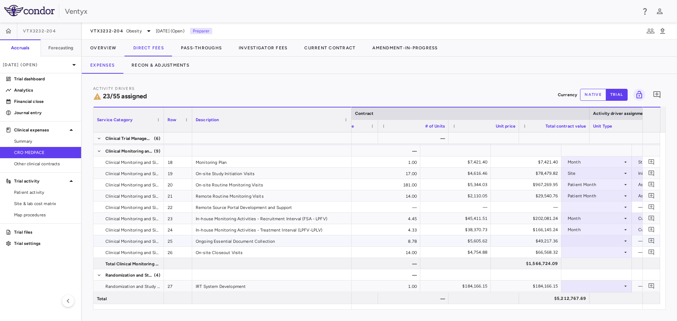
scroll to position [0, 213]
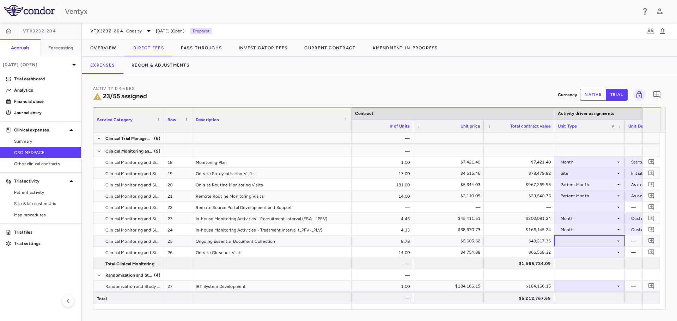
click at [603, 243] on div at bounding box center [590, 241] width 64 height 10
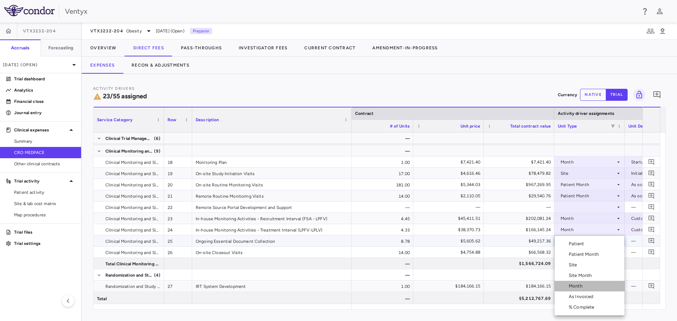
click at [587, 287] on li "Month" at bounding box center [590, 286] width 70 height 11
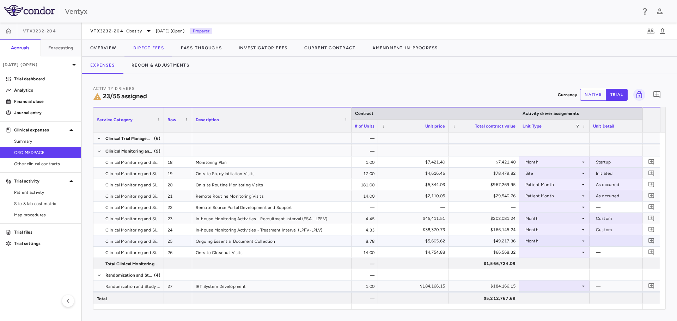
click at [607, 240] on div at bounding box center [625, 241] width 64 height 10
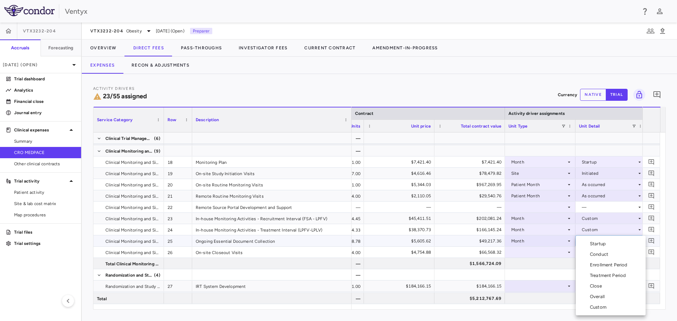
click at [604, 256] on div "Conduct" at bounding box center [600, 255] width 21 height 6
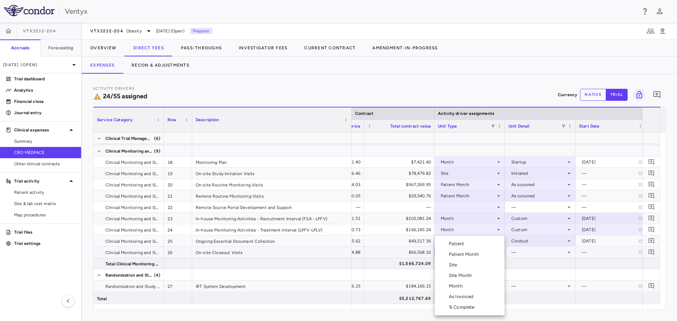
click at [464, 285] on div "Month" at bounding box center [457, 286] width 17 height 6
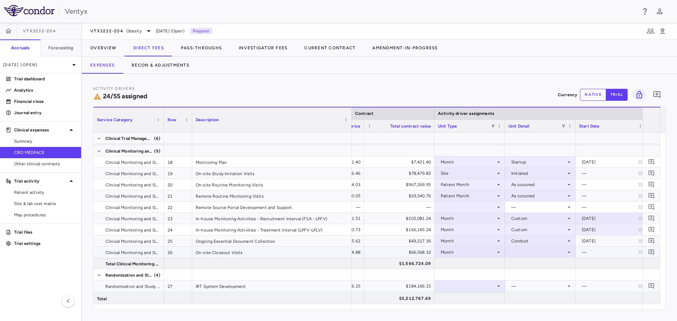
click at [538, 256] on div at bounding box center [541, 252] width 64 height 10
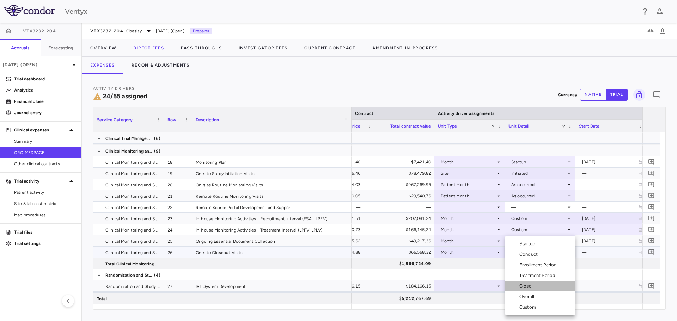
click at [539, 288] on li "Close" at bounding box center [541, 286] width 70 height 11
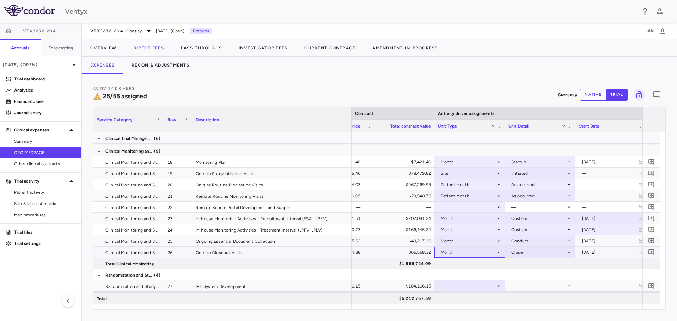
click at [479, 252] on div "Month" at bounding box center [468, 252] width 55 height 11
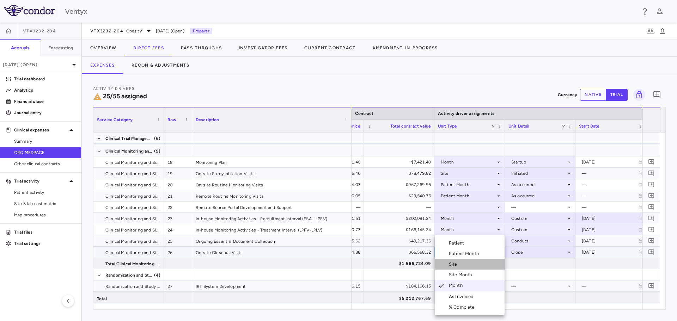
click at [463, 266] on li "Site" at bounding box center [470, 264] width 70 height 11
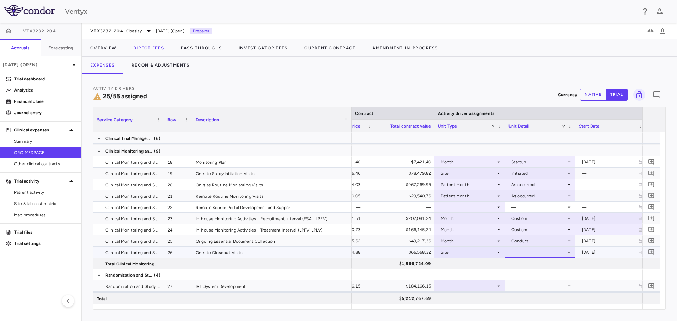
click at [544, 251] on div at bounding box center [541, 252] width 64 height 10
click at [540, 285] on li "Close" at bounding box center [541, 287] width 70 height 11
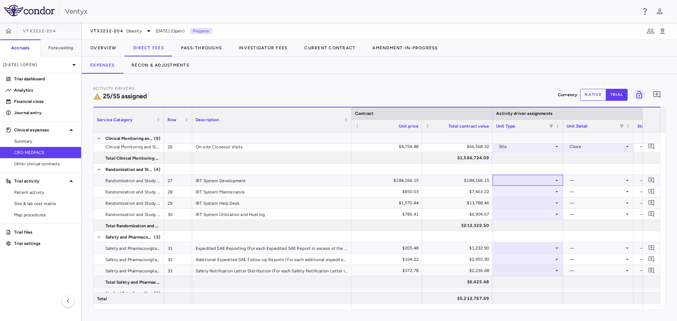
click at [544, 179] on div at bounding box center [528, 180] width 64 height 10
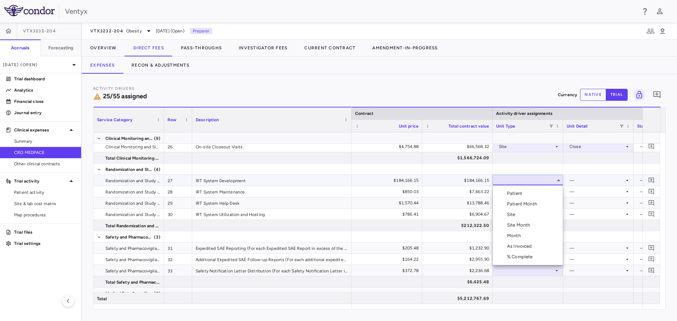
click at [529, 235] on li "Month" at bounding box center [528, 236] width 70 height 11
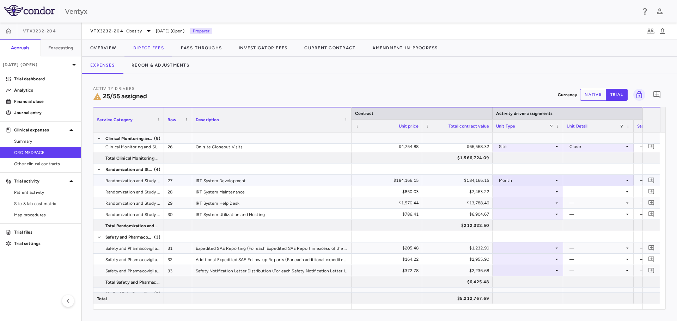
click at [606, 177] on div at bounding box center [599, 180] width 64 height 10
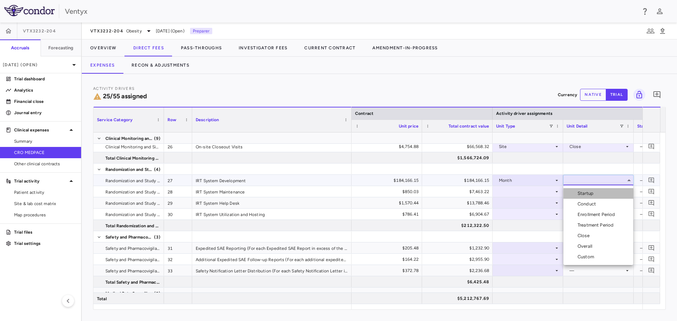
click at [592, 196] on div "Startup" at bounding box center [587, 194] width 19 height 6
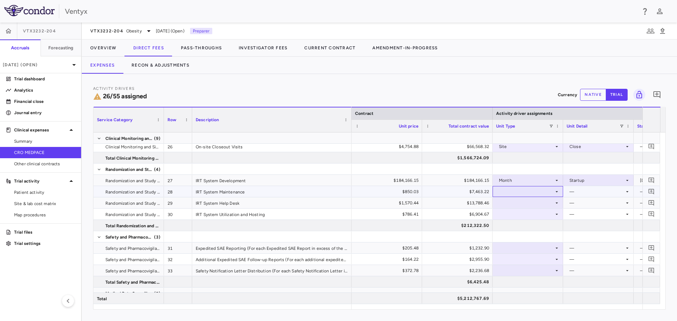
click at [541, 192] on div at bounding box center [528, 192] width 64 height 10
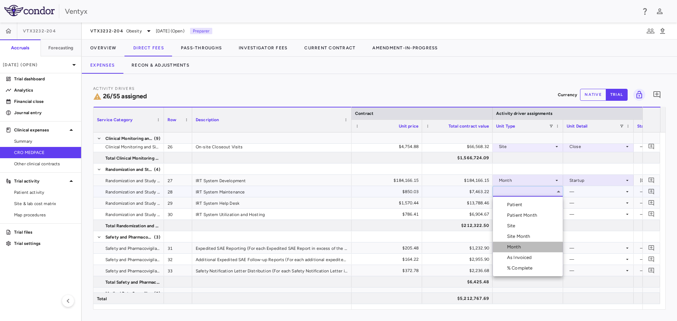
click at [520, 249] on div "Month" at bounding box center [515, 247] width 17 height 6
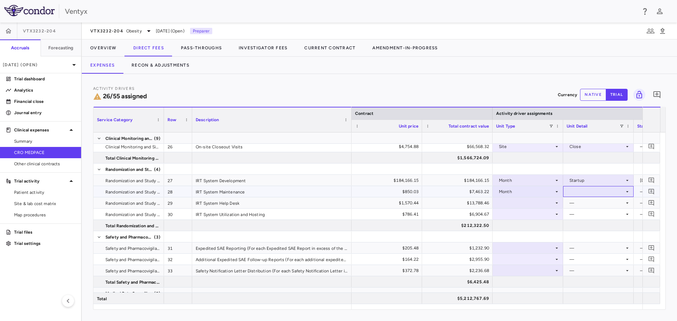
click at [593, 194] on div at bounding box center [599, 192] width 64 height 10
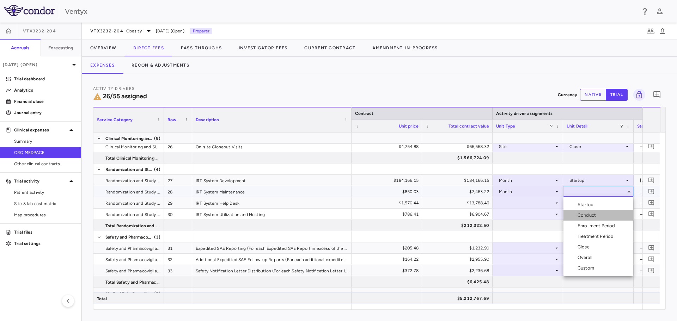
click at [593, 215] on div "Conduct" at bounding box center [588, 215] width 21 height 6
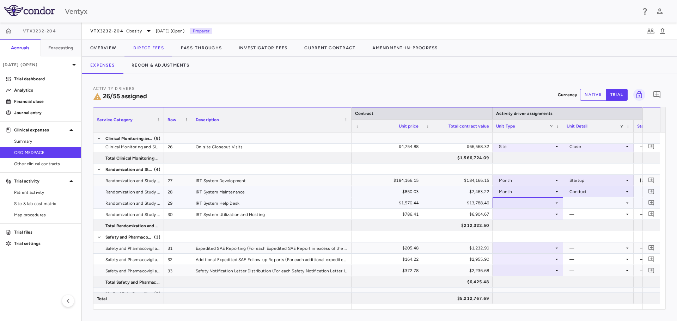
click at [528, 203] on div at bounding box center [528, 203] width 64 height 10
click at [526, 204] on div at bounding box center [528, 203] width 64 height 10
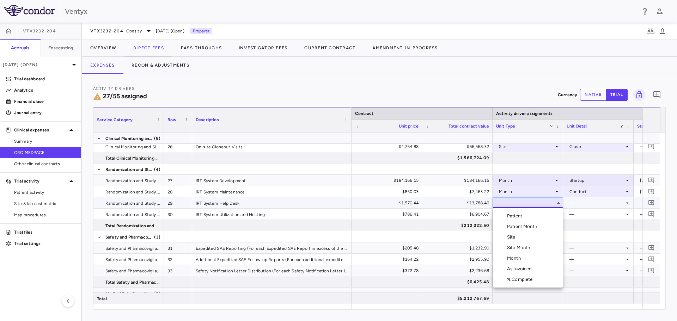
click at [520, 258] on div "Month" at bounding box center [515, 258] width 17 height 6
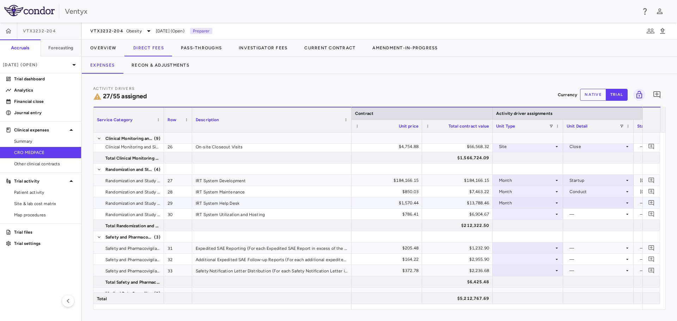
click at [590, 201] on div at bounding box center [599, 203] width 64 height 10
click at [594, 228] on div "Conduct" at bounding box center [588, 227] width 21 height 6
click at [529, 211] on div at bounding box center [528, 214] width 64 height 10
click at [522, 213] on div at bounding box center [528, 214] width 64 height 10
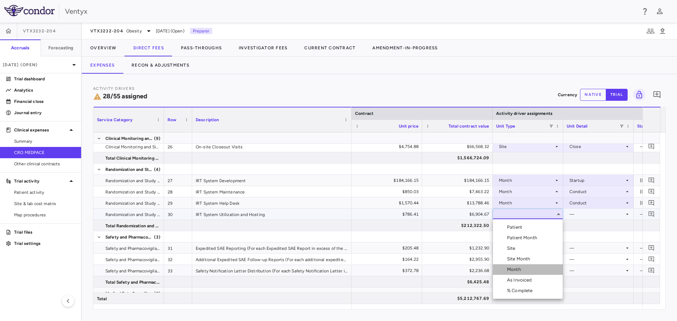
click at [514, 265] on li "Month" at bounding box center [528, 270] width 70 height 11
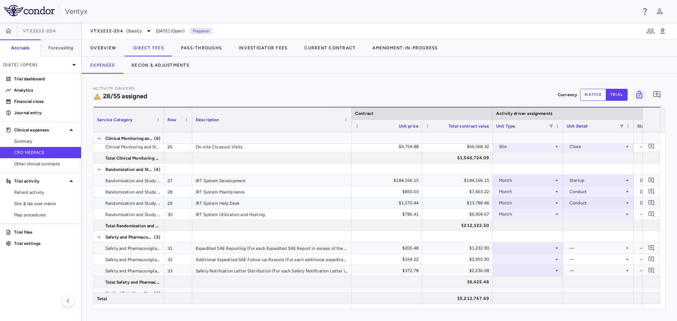
click at [603, 208] on div "Conduct" at bounding box center [598, 203] width 71 height 11
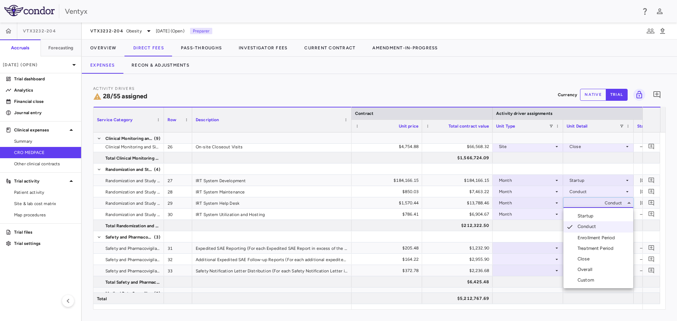
click at [573, 170] on div at bounding box center [338, 160] width 677 height 321
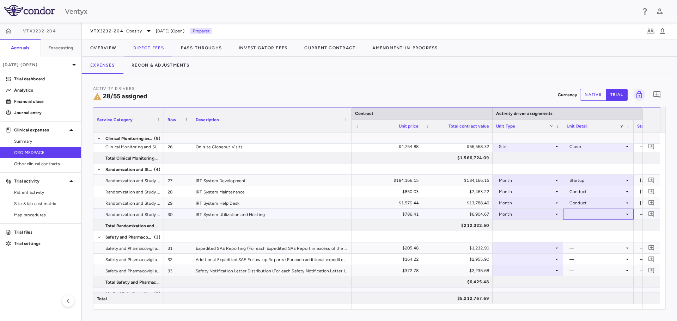
click at [583, 213] on div at bounding box center [599, 214] width 64 height 10
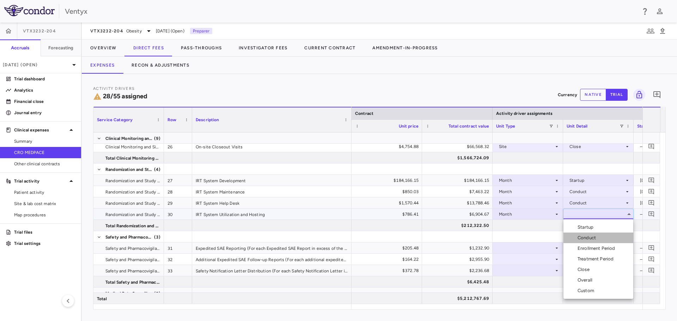
click at [598, 240] on div "Conduct" at bounding box center [588, 238] width 21 height 6
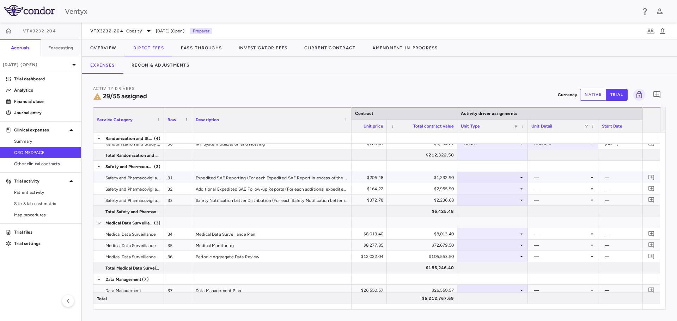
click at [485, 175] on div at bounding box center [493, 178] width 64 height 10
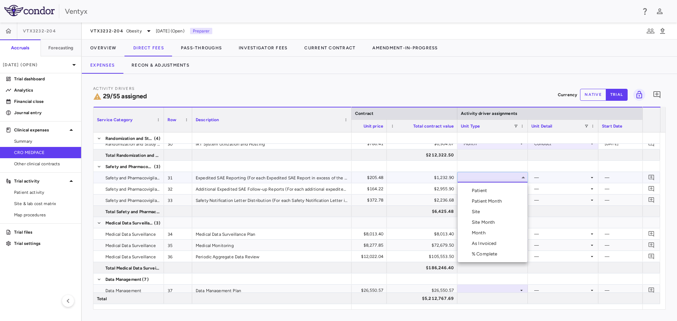
click at [491, 201] on div "Patient Month" at bounding box center [488, 201] width 33 height 6
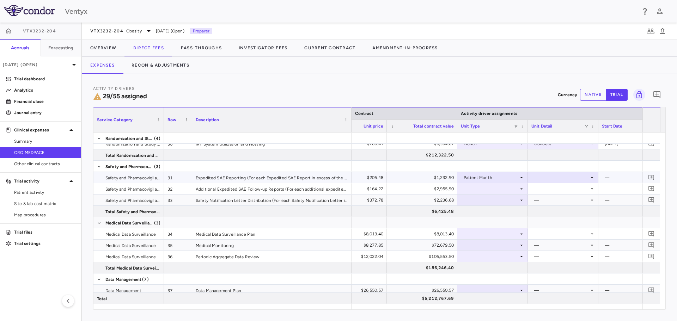
click at [559, 180] on div at bounding box center [564, 178] width 64 height 10
click at [560, 188] on div "As occurred" at bounding box center [557, 191] width 28 height 6
click at [506, 189] on div at bounding box center [493, 189] width 64 height 10
click at [501, 191] on div at bounding box center [493, 189] width 64 height 10
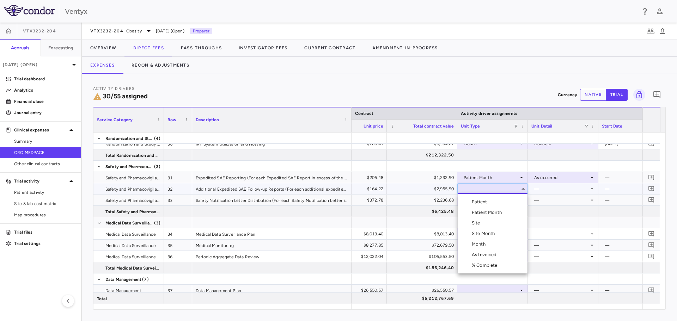
click at [504, 214] on div "Patient Month" at bounding box center [488, 213] width 33 height 6
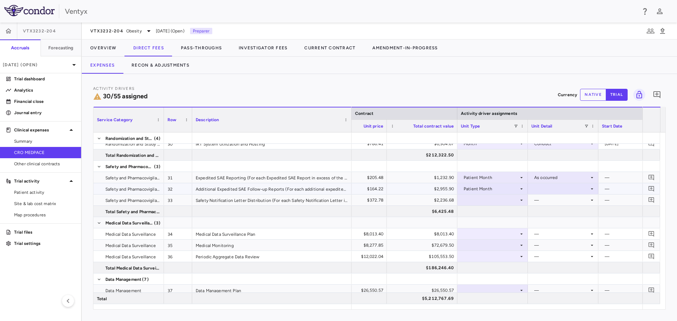
click at [557, 188] on div at bounding box center [564, 189] width 64 height 10
click at [560, 200] on div "As occurred" at bounding box center [557, 202] width 28 height 6
click at [500, 203] on div at bounding box center [493, 200] width 64 height 10
click at [499, 201] on div at bounding box center [493, 200] width 64 height 10
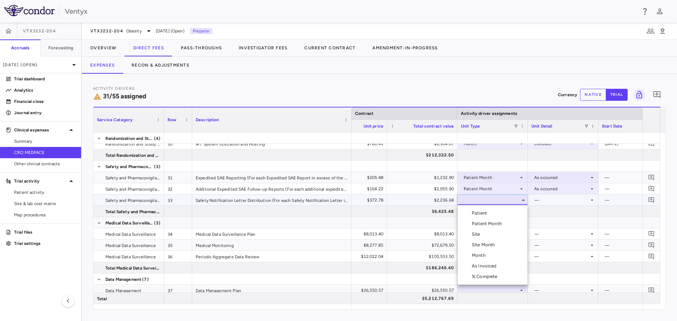
click at [495, 223] on div "Patient Month" at bounding box center [488, 224] width 33 height 6
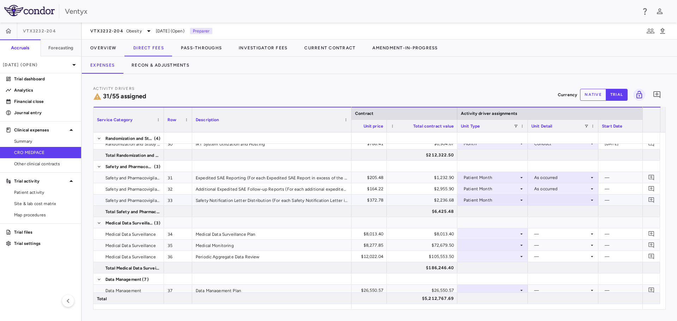
click at [558, 199] on div at bounding box center [564, 200] width 64 height 10
click at [556, 213] on div "As occurred" at bounding box center [557, 213] width 28 height 6
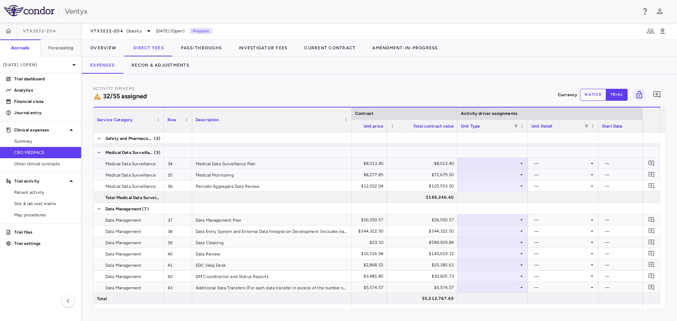
click at [481, 164] on div at bounding box center [493, 163] width 64 height 10
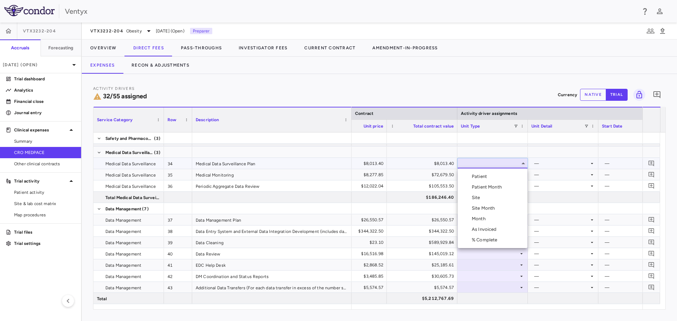
click at [496, 218] on li "Month" at bounding box center [493, 219] width 70 height 11
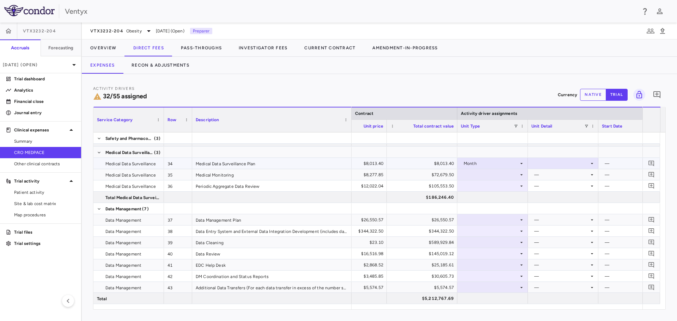
click at [556, 162] on div at bounding box center [564, 163] width 64 height 10
click at [563, 177] on li "Startup" at bounding box center [564, 176] width 70 height 11
click at [482, 174] on div at bounding box center [493, 175] width 64 height 10
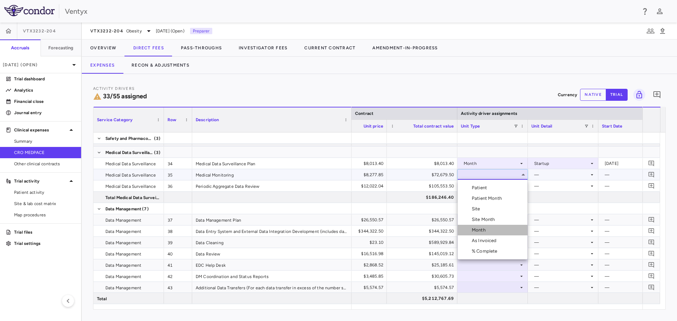
click at [488, 233] on div "Month" at bounding box center [480, 230] width 17 height 6
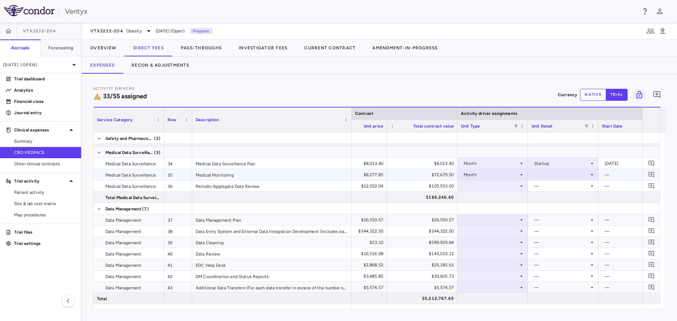
click at [561, 174] on div at bounding box center [564, 175] width 64 height 10
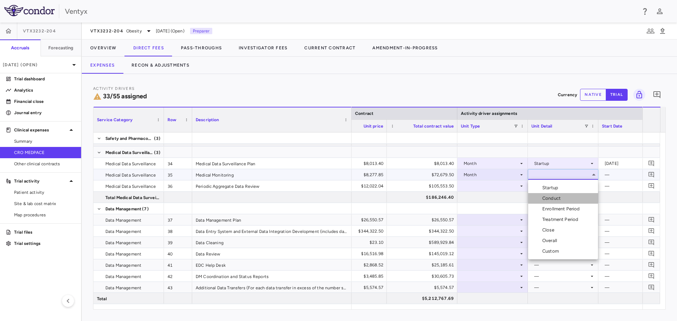
click at [556, 201] on div "Conduct" at bounding box center [553, 198] width 21 height 6
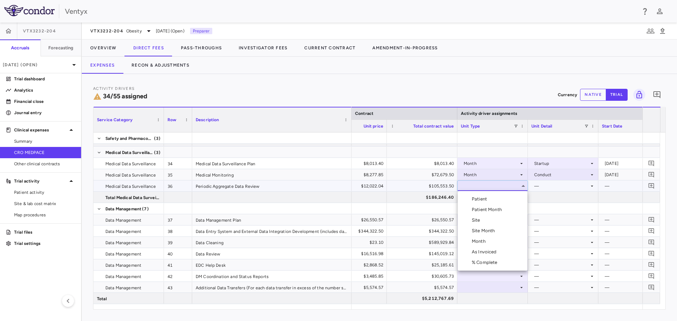
click at [490, 239] on li "Month" at bounding box center [493, 241] width 70 height 11
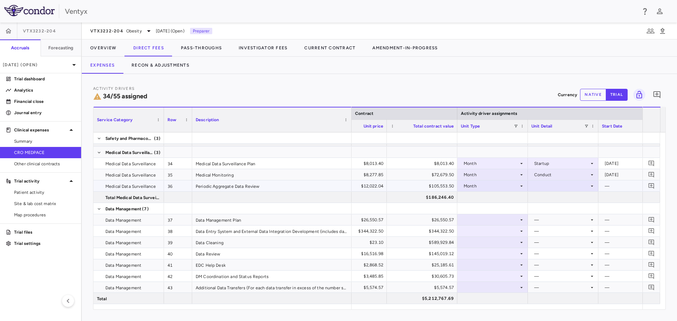
click at [590, 188] on icon at bounding box center [593, 186] width 6 height 6
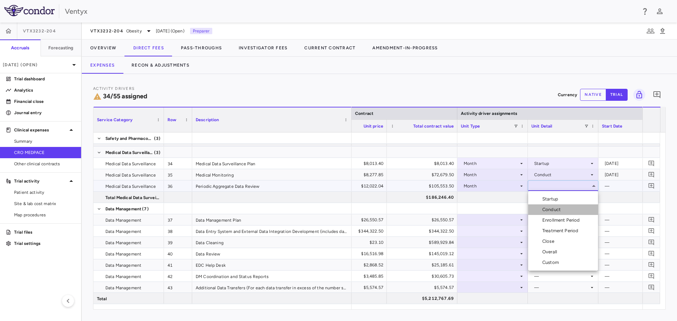
click at [563, 213] on div "Conduct" at bounding box center [553, 210] width 21 height 6
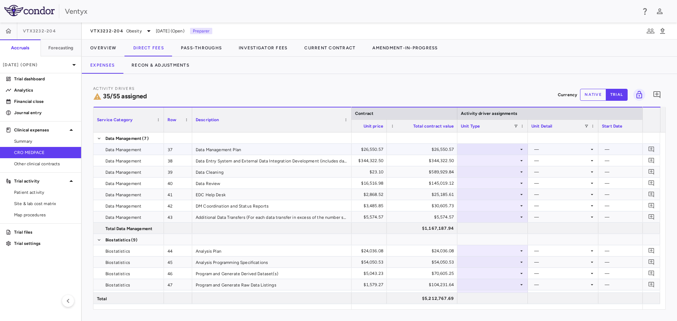
click at [509, 147] on div at bounding box center [493, 149] width 64 height 10
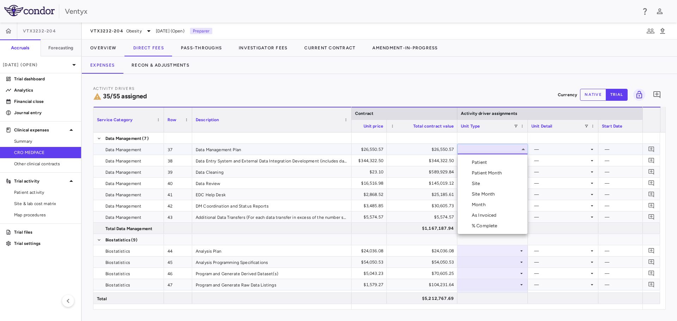
click at [488, 206] on div "Month" at bounding box center [480, 205] width 17 height 6
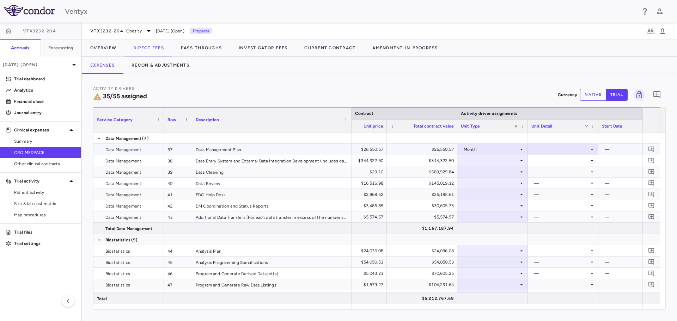
click at [540, 151] on div at bounding box center [564, 149] width 64 height 10
click at [554, 166] on li "Startup" at bounding box center [564, 162] width 70 height 11
click at [471, 162] on div at bounding box center [493, 161] width 64 height 10
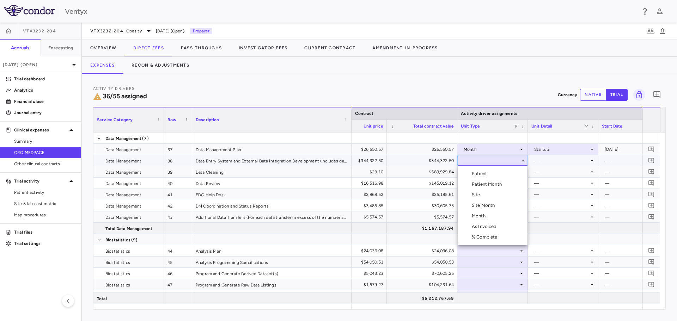
click at [488, 220] on li "Month" at bounding box center [493, 216] width 70 height 11
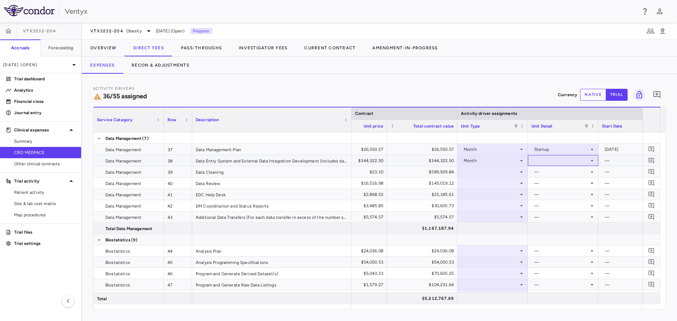
click at [558, 157] on div at bounding box center [564, 161] width 64 height 10
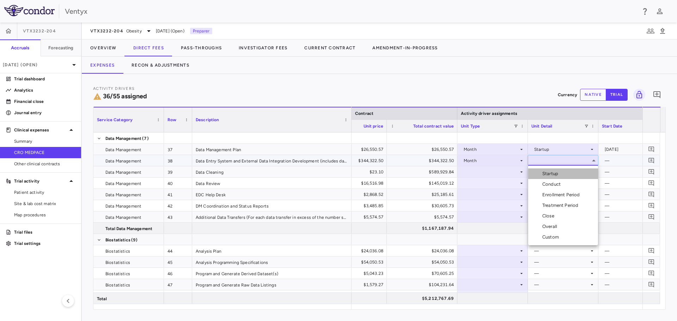
click at [558, 170] on li "Startup" at bounding box center [564, 174] width 70 height 11
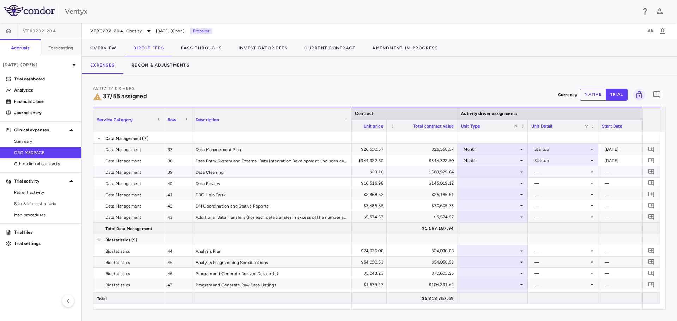
click at [490, 172] on div at bounding box center [493, 172] width 64 height 10
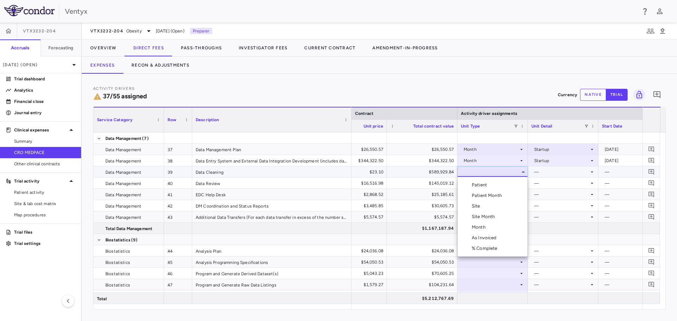
click at [495, 194] on div "Patient Month" at bounding box center [488, 196] width 33 height 6
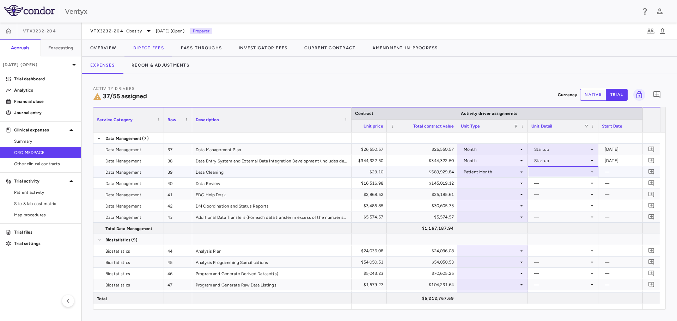
click at [537, 175] on div at bounding box center [564, 172] width 64 height 10
click at [541, 183] on div "As occurred" at bounding box center [550, 185] width 42 height 6
click at [494, 184] on div at bounding box center [493, 183] width 64 height 10
click at [492, 184] on div at bounding box center [493, 183] width 64 height 10
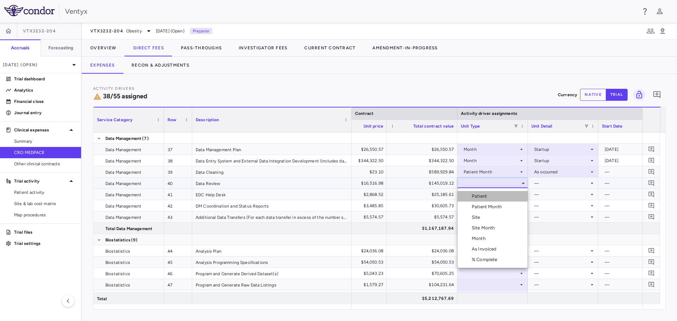
click at [490, 195] on li "Patient" at bounding box center [493, 196] width 70 height 11
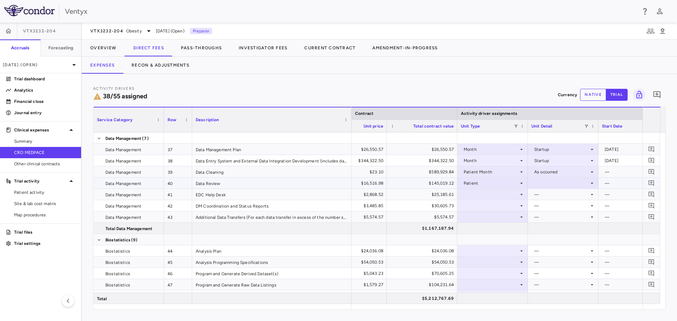
click at [544, 181] on div at bounding box center [564, 183] width 64 height 10
click at [502, 181] on div at bounding box center [338, 160] width 677 height 321
click at [498, 183] on div "Patient" at bounding box center [491, 183] width 55 height 11
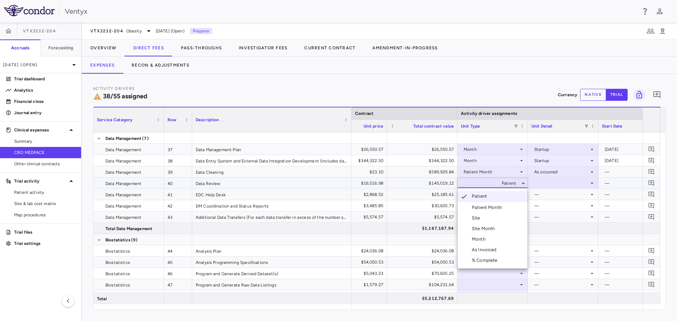
click at [490, 206] on div "Patient Month" at bounding box center [488, 208] width 33 height 6
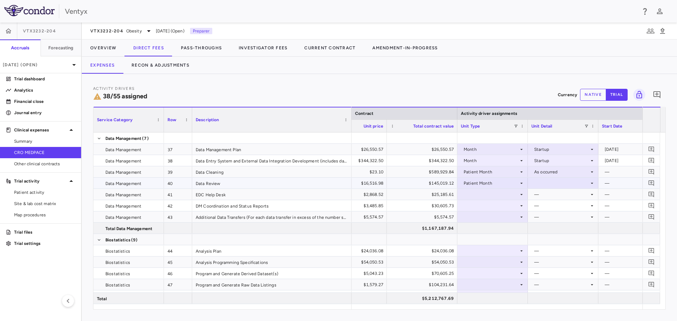
click at [547, 179] on div at bounding box center [564, 183] width 64 height 10
click at [549, 196] on div "As occurred" at bounding box center [557, 196] width 28 height 6
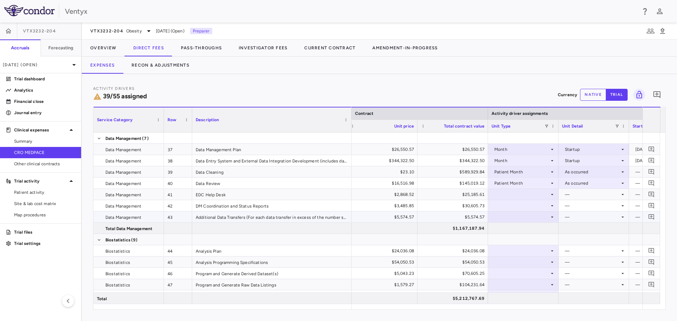
scroll to position [0, 158]
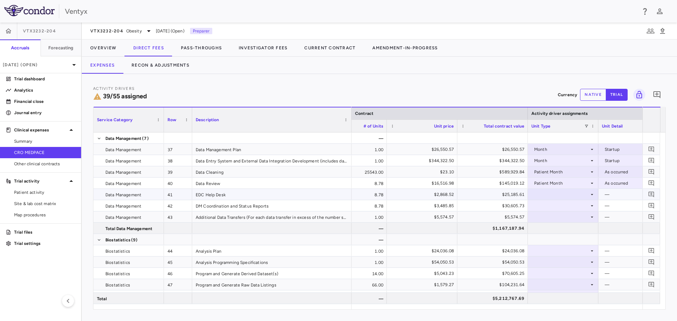
click at [548, 195] on div at bounding box center [564, 194] width 64 height 10
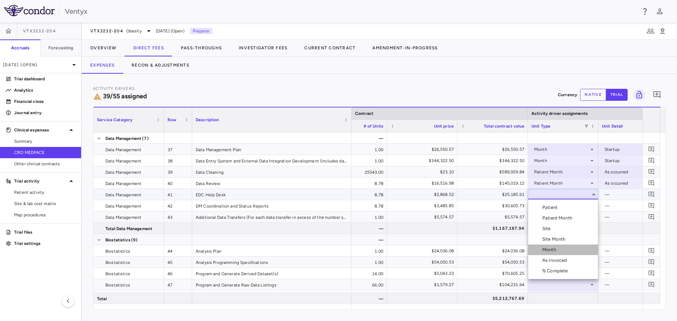
drag, startPoint x: 555, startPoint y: 248, endPoint x: 578, endPoint y: 223, distance: 34.5
click at [555, 249] on div "Month" at bounding box center [551, 250] width 17 height 6
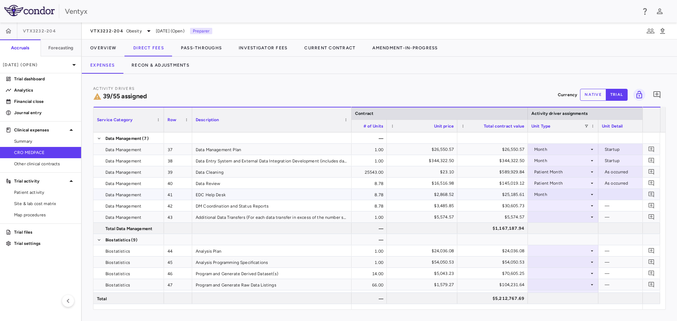
click at [607, 194] on div at bounding box center [634, 194] width 64 height 10
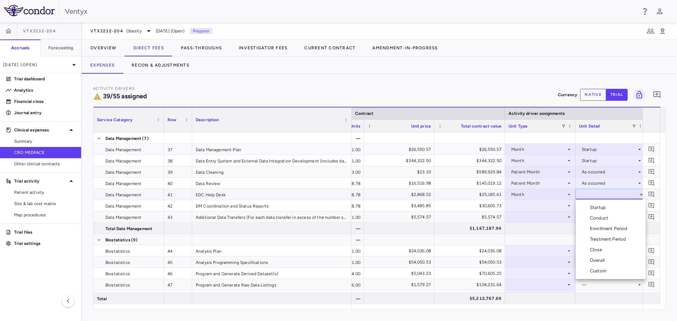
click at [603, 219] on div "Conduct" at bounding box center [600, 218] width 21 height 6
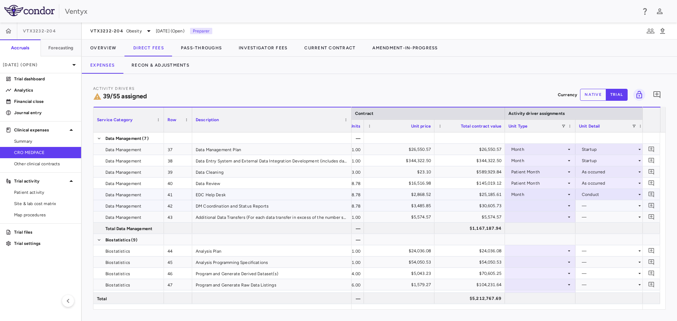
click at [558, 208] on div at bounding box center [541, 206] width 64 height 10
click at [536, 207] on div at bounding box center [541, 206] width 64 height 10
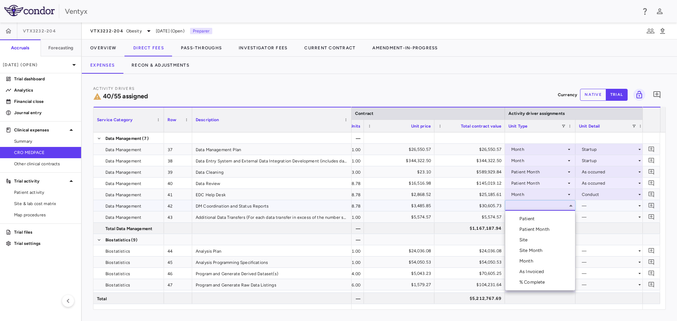
click at [529, 258] on li "Month" at bounding box center [541, 261] width 70 height 11
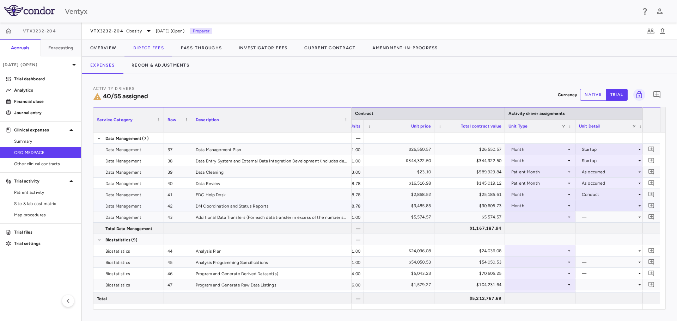
click at [606, 204] on div at bounding box center [611, 206] width 64 height 10
click at [605, 230] on div "Conduct" at bounding box center [600, 230] width 21 height 6
click at [536, 218] on div at bounding box center [541, 217] width 64 height 10
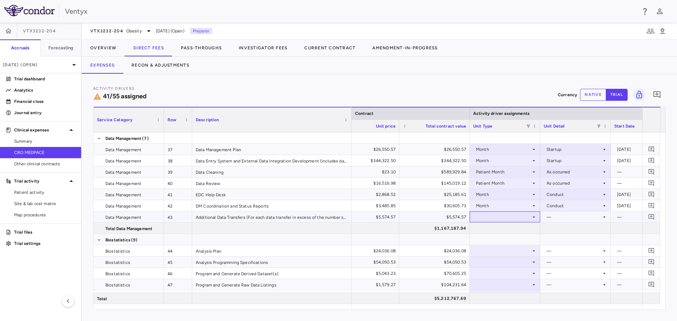
click at [539, 214] on div at bounding box center [505, 217] width 71 height 11
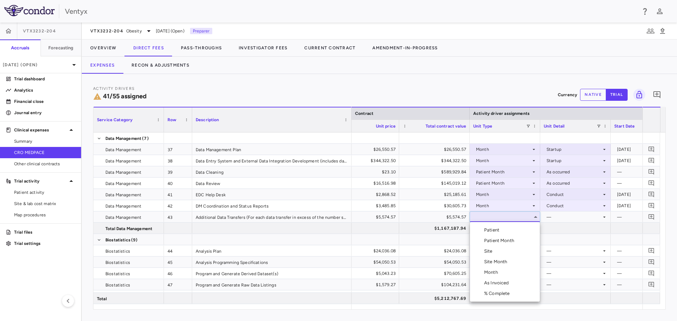
click at [506, 270] on li "Month" at bounding box center [505, 272] width 70 height 11
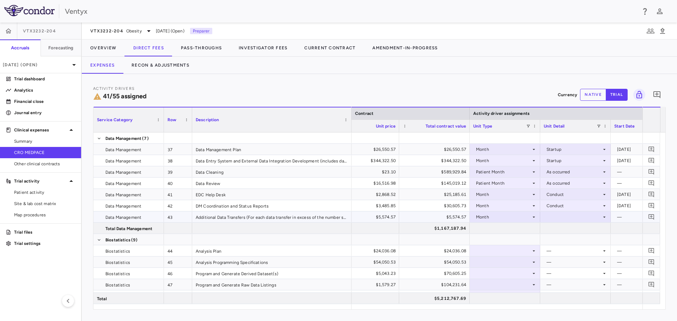
click at [558, 217] on div at bounding box center [576, 217] width 64 height 10
click at [569, 241] on div "Conduct" at bounding box center [565, 241] width 21 height 6
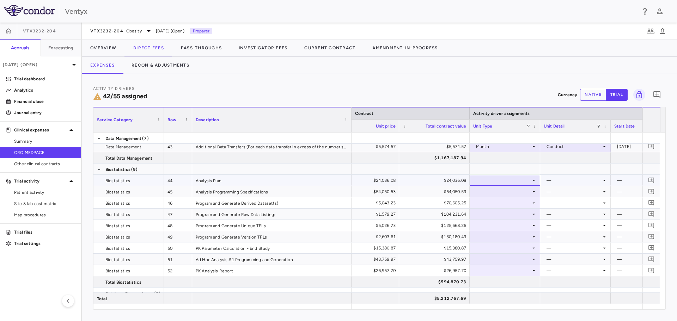
click at [505, 180] on div at bounding box center [506, 180] width 64 height 10
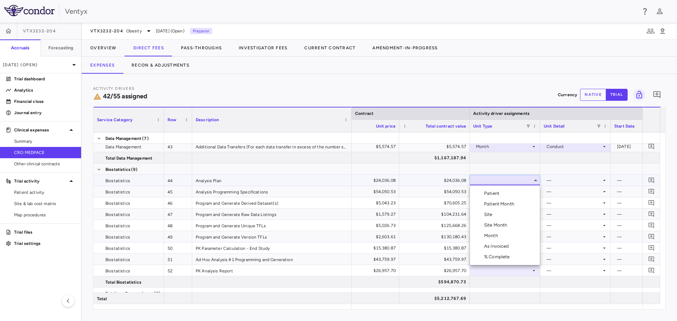
click at [502, 237] on li "Month" at bounding box center [505, 236] width 70 height 11
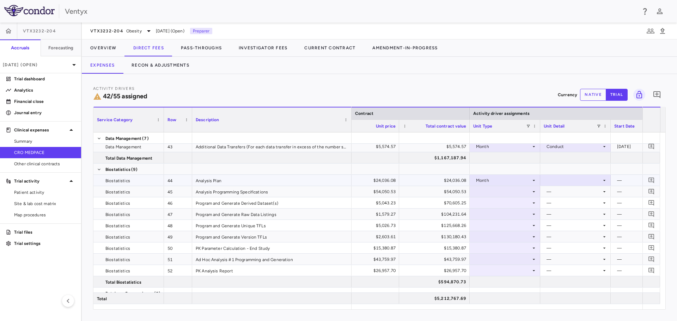
click at [573, 182] on div at bounding box center [576, 180] width 64 height 10
click at [570, 204] on div "Conduct" at bounding box center [565, 204] width 21 height 6
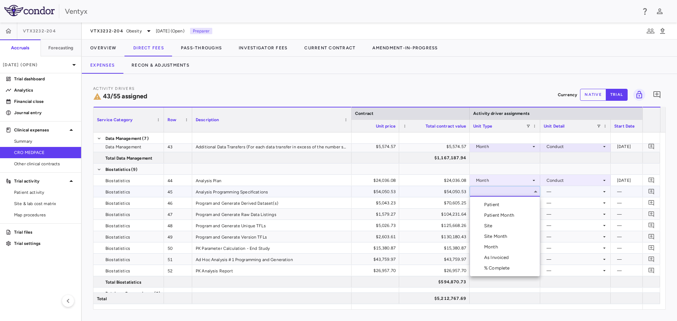
click at [511, 245] on li "Month" at bounding box center [505, 247] width 70 height 11
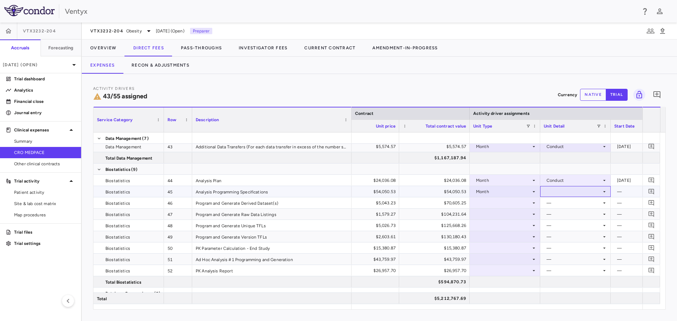
click at [574, 191] on div at bounding box center [576, 192] width 64 height 10
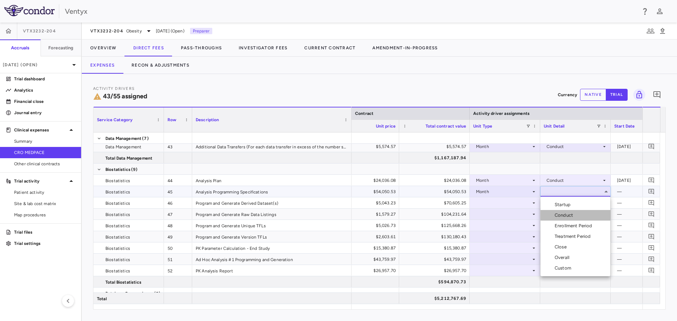
click at [572, 216] on div "Conduct" at bounding box center [565, 215] width 21 height 6
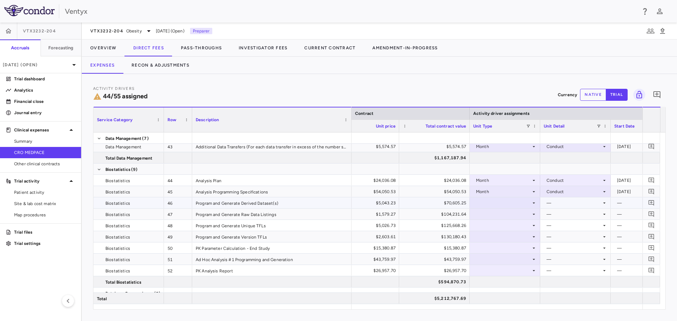
click at [525, 204] on div at bounding box center [506, 203] width 64 height 10
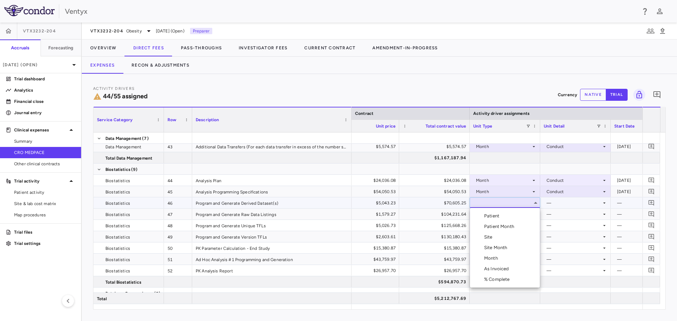
click at [508, 255] on li "Month" at bounding box center [505, 258] width 70 height 11
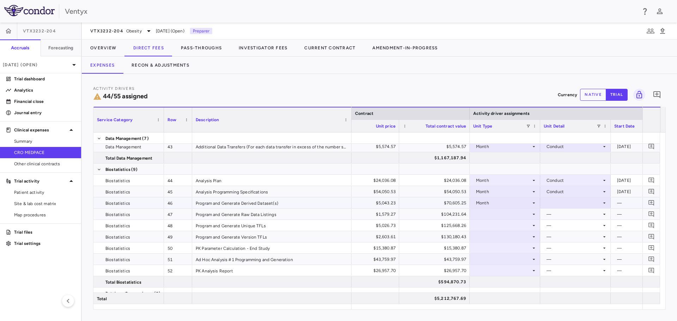
click at [579, 206] on div at bounding box center [576, 203] width 64 height 10
click at [577, 259] on li "Close" at bounding box center [576, 258] width 70 height 11
click at [506, 214] on div at bounding box center [506, 214] width 64 height 10
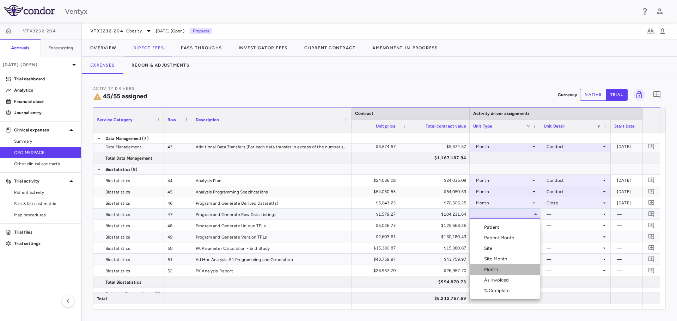
click at [496, 269] on div "Month" at bounding box center [492, 270] width 17 height 6
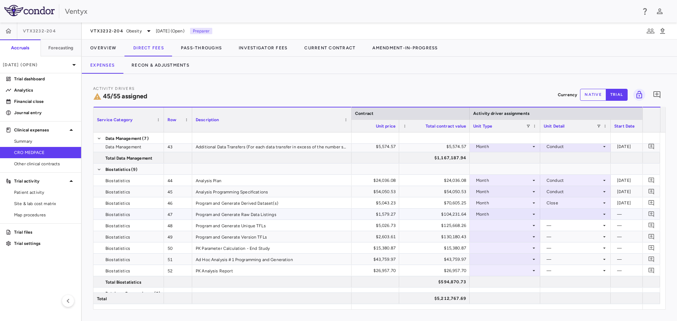
click at [559, 213] on div at bounding box center [576, 214] width 64 height 10
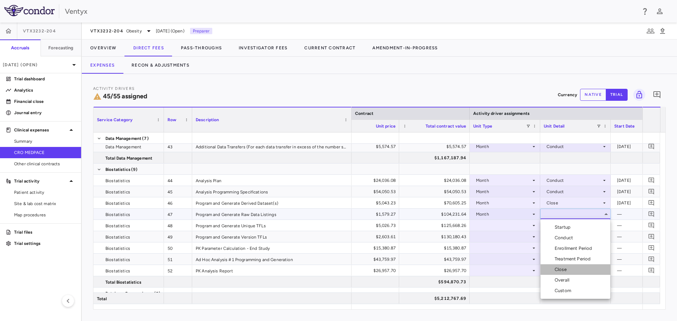
click at [566, 269] on div "Close" at bounding box center [562, 270] width 15 height 6
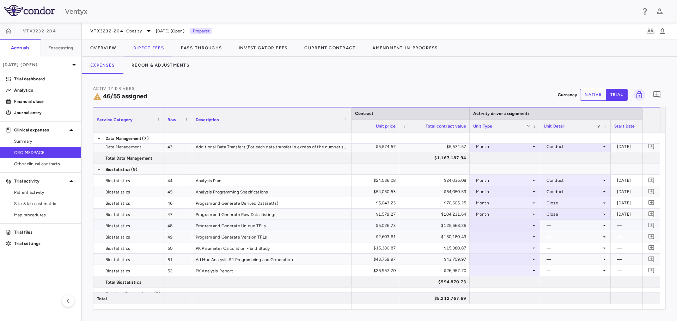
click at [515, 224] on div at bounding box center [506, 226] width 64 height 10
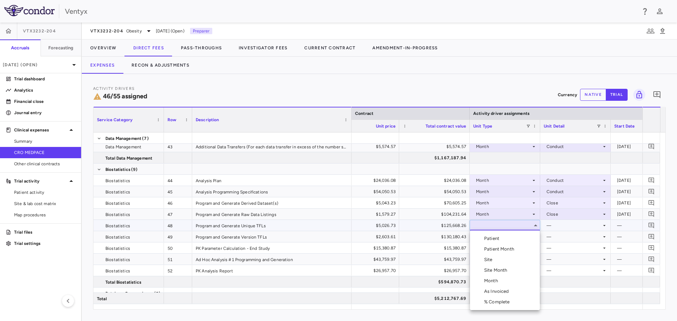
click at [509, 278] on li "Month" at bounding box center [505, 281] width 70 height 11
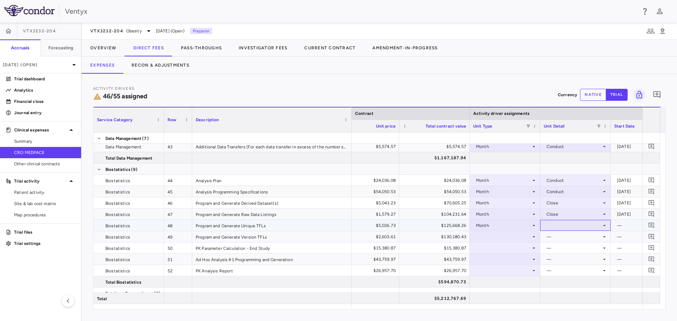
click at [564, 224] on div at bounding box center [576, 226] width 64 height 10
click at [571, 281] on li "Close" at bounding box center [576, 281] width 70 height 11
click at [499, 237] on div at bounding box center [506, 237] width 64 height 10
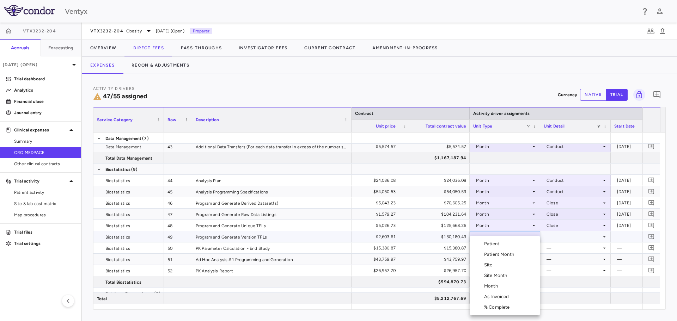
click at [493, 283] on li "Month" at bounding box center [505, 286] width 70 height 11
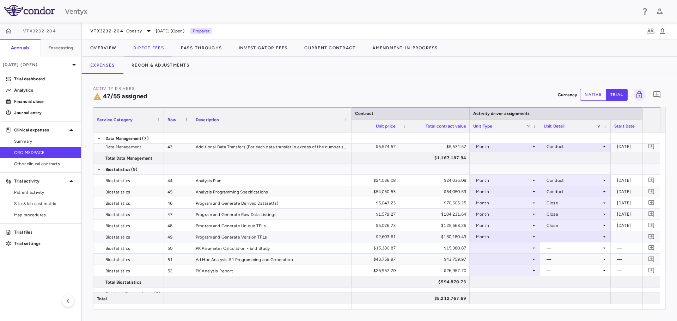
click at [558, 233] on div at bounding box center [576, 237] width 64 height 10
click at [568, 284] on div "Close" at bounding box center [562, 286] width 15 height 6
click at [493, 247] on div at bounding box center [506, 248] width 64 height 10
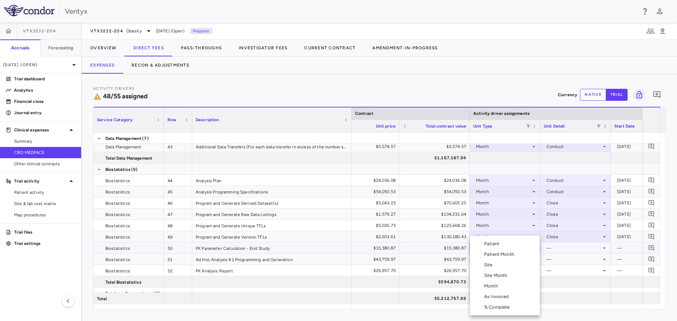
drag, startPoint x: 496, startPoint y: 284, endPoint x: 548, endPoint y: 261, distance: 57.2
click at [496, 284] on div "Month" at bounding box center [492, 286] width 17 height 6
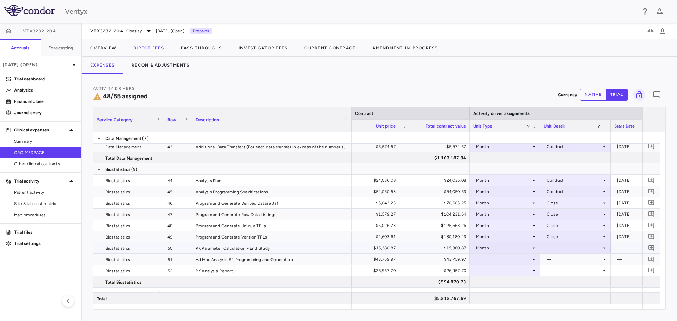
click at [562, 253] on div at bounding box center [576, 248] width 64 height 10
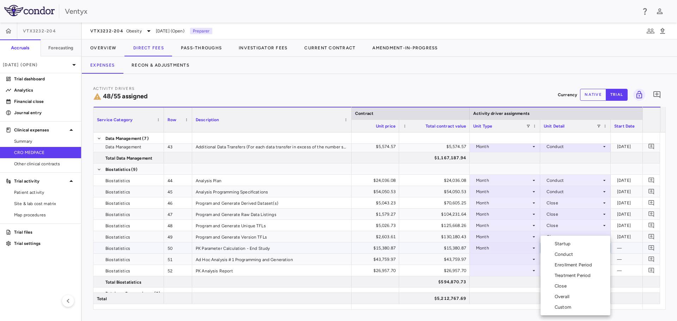
click at [568, 289] on div "Close" at bounding box center [562, 286] width 15 height 6
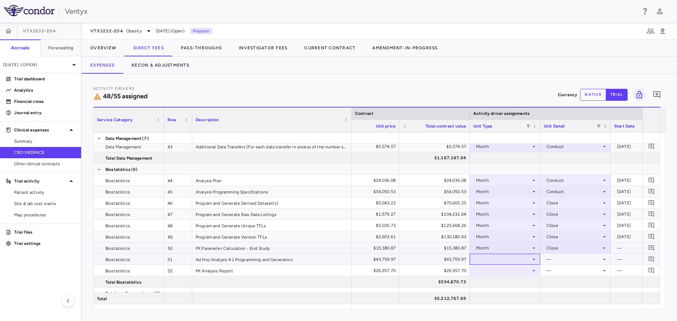
click at [523, 261] on div at bounding box center [506, 259] width 64 height 10
click at [512, 259] on div at bounding box center [506, 259] width 64 height 10
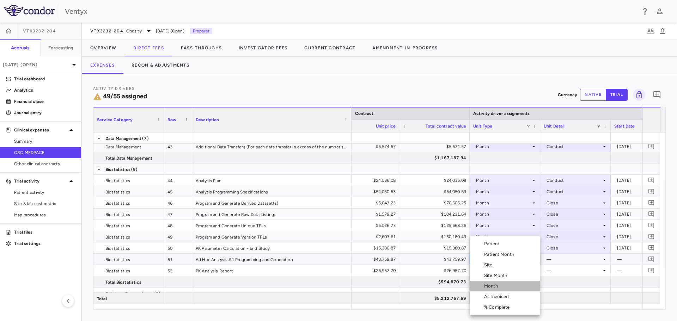
click at [508, 285] on li "Month" at bounding box center [505, 286] width 70 height 11
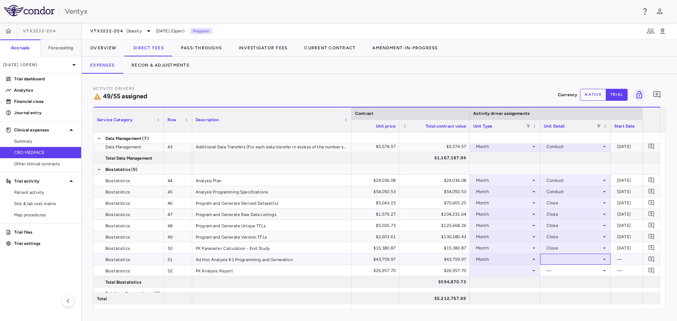
click at [588, 255] on div at bounding box center [576, 259] width 64 height 10
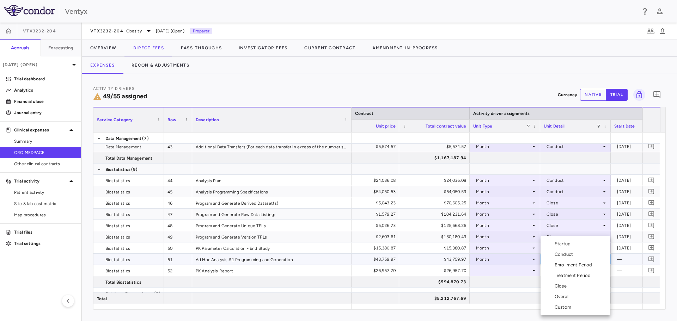
click at [573, 284] on li "Close" at bounding box center [576, 286] width 70 height 11
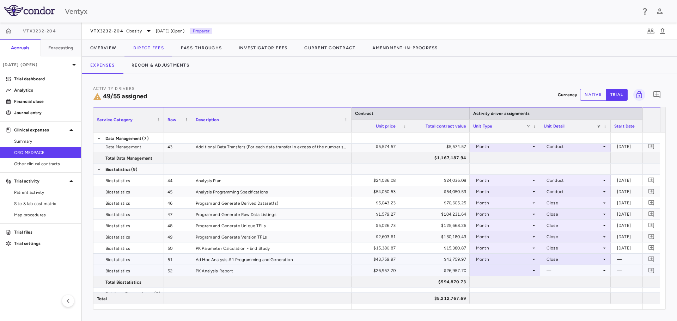
click at [494, 271] on div at bounding box center [506, 271] width 64 height 10
click at [491, 266] on div at bounding box center [506, 271] width 64 height 10
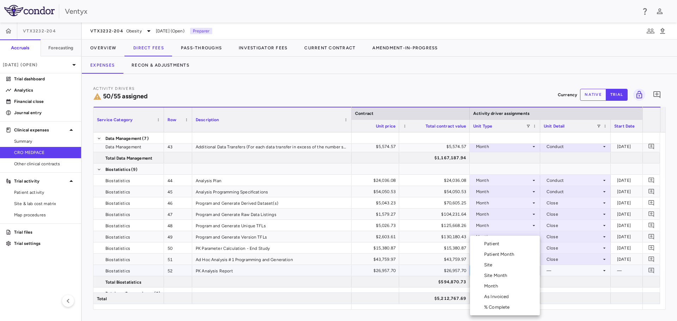
click at [493, 288] on div "Month" at bounding box center [492, 286] width 17 height 6
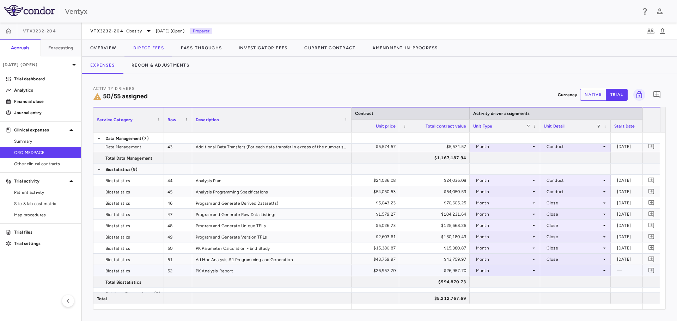
click at [579, 267] on div at bounding box center [576, 271] width 64 height 10
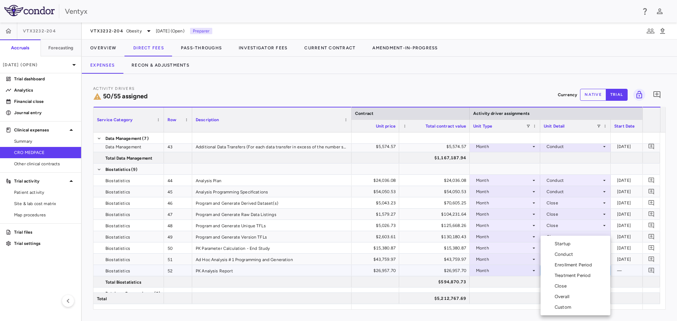
drag, startPoint x: 578, startPoint y: 288, endPoint x: 574, endPoint y: 284, distance: 6.2
click at [578, 288] on li "Close" at bounding box center [576, 286] width 70 height 11
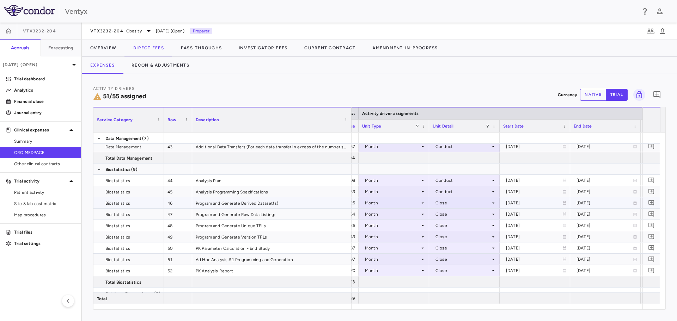
scroll to position [0, 449]
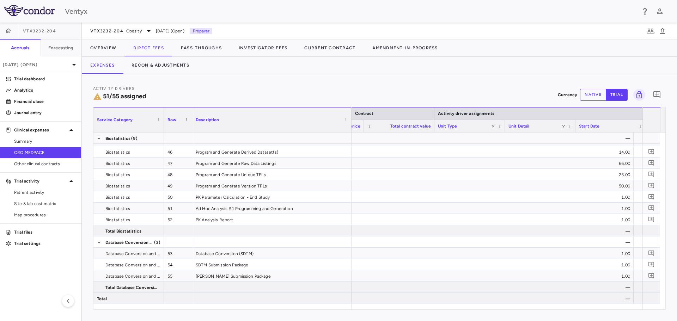
scroll to position [0, 340]
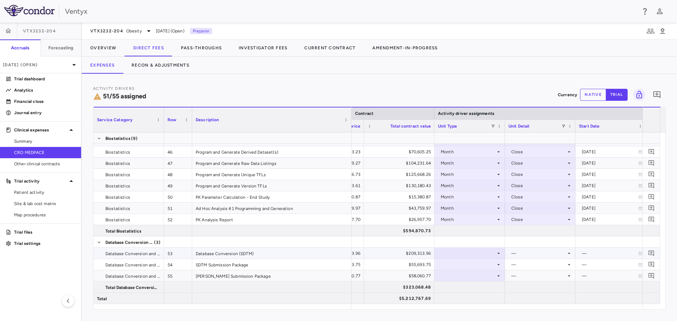
click at [482, 255] on div at bounding box center [470, 253] width 64 height 10
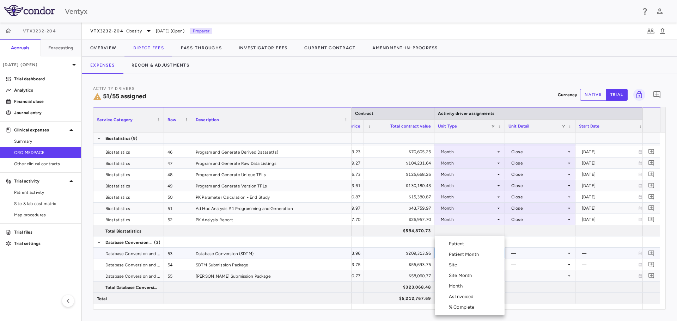
click at [476, 283] on li "Month" at bounding box center [470, 286] width 70 height 11
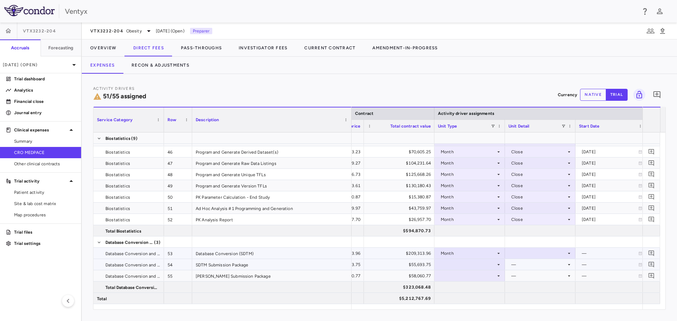
click at [554, 262] on div "—" at bounding box center [539, 264] width 55 height 11
click at [558, 253] on div at bounding box center [541, 253] width 64 height 10
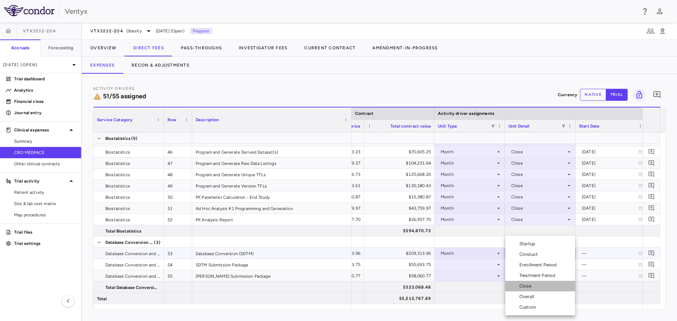
click at [539, 284] on li "Close" at bounding box center [541, 286] width 70 height 11
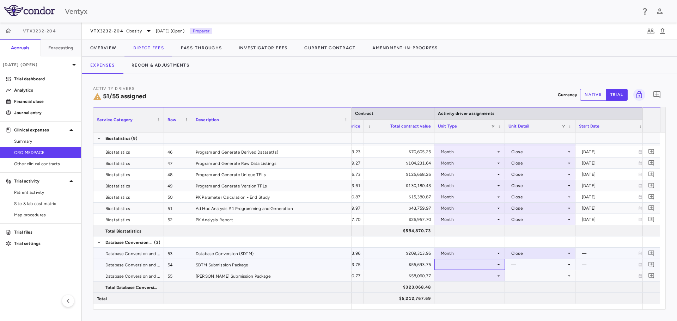
click at [483, 266] on div at bounding box center [470, 265] width 64 height 10
click at [474, 264] on div at bounding box center [470, 265] width 64 height 10
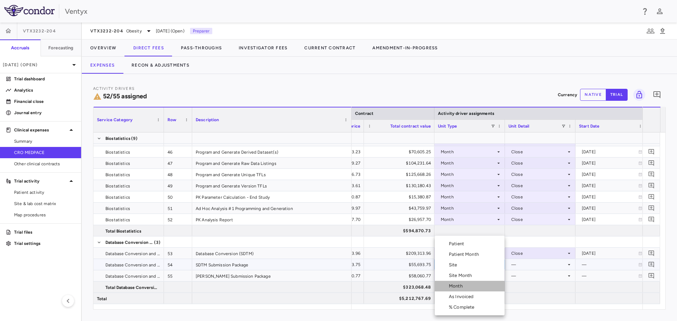
click at [467, 284] on li "Month" at bounding box center [470, 286] width 70 height 11
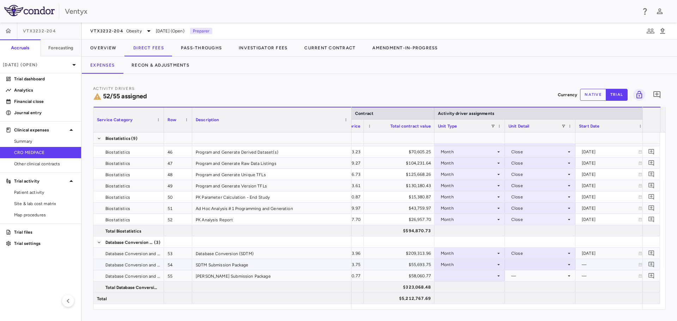
click at [528, 264] on div at bounding box center [541, 265] width 64 height 10
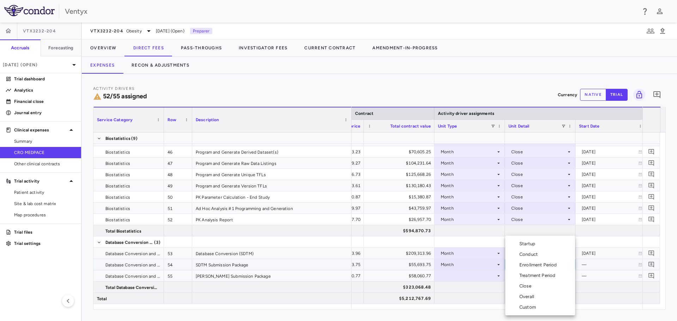
click at [533, 288] on div "Close" at bounding box center [527, 286] width 15 height 6
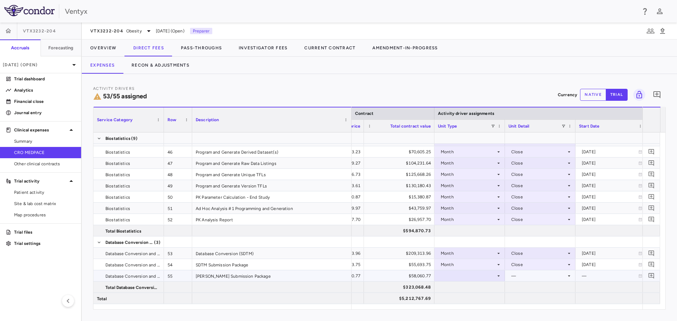
click at [484, 279] on div at bounding box center [470, 276] width 64 height 10
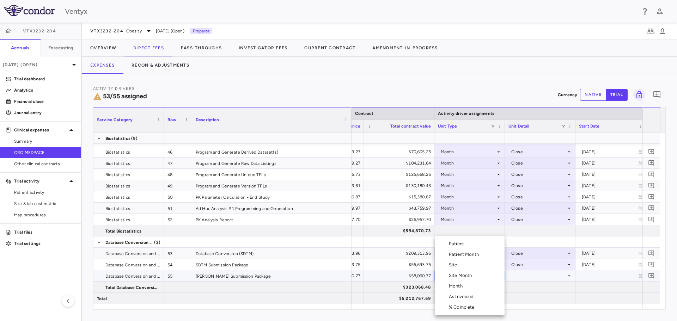
click at [469, 285] on li "Month" at bounding box center [470, 286] width 70 height 11
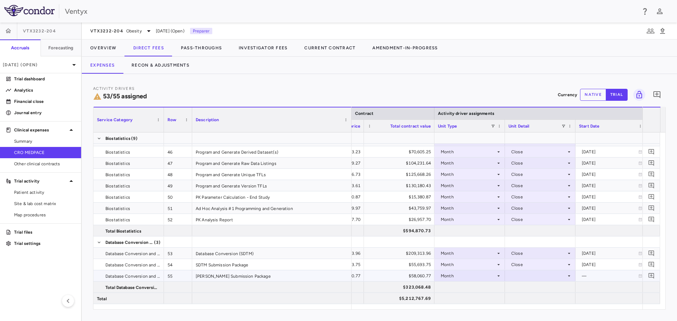
click at [530, 279] on div at bounding box center [541, 276] width 64 height 10
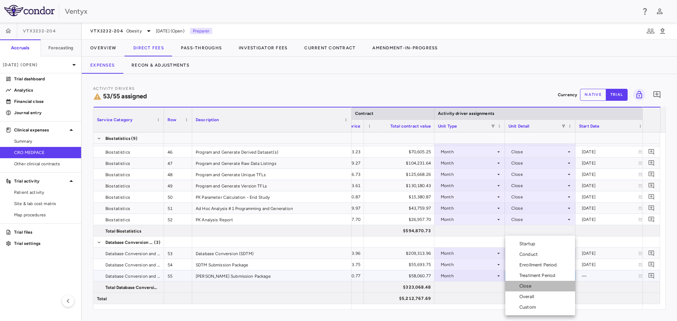
click at [529, 283] on div "Close" at bounding box center [527, 286] width 15 height 6
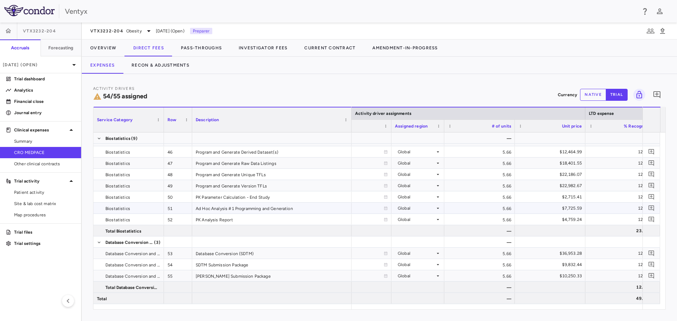
scroll to position [0, 0]
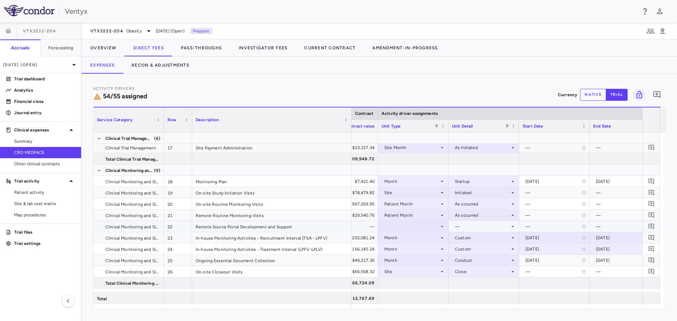
click at [420, 225] on div at bounding box center [414, 227] width 64 height 10
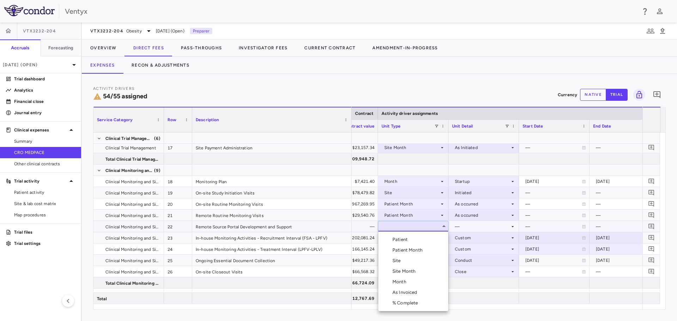
click at [413, 248] on div "Patient Month" at bounding box center [409, 250] width 33 height 6
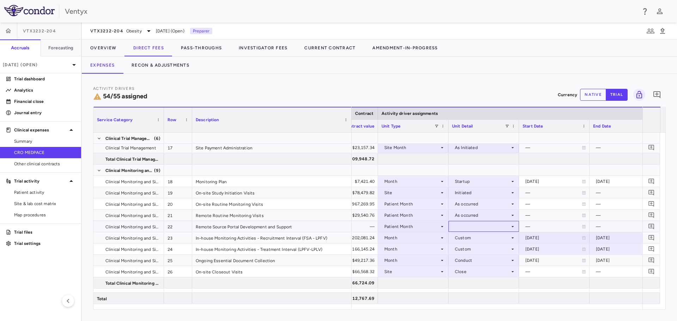
click at [477, 225] on div at bounding box center [484, 227] width 64 height 10
click at [482, 241] on div "As occurred" at bounding box center [477, 240] width 28 height 6
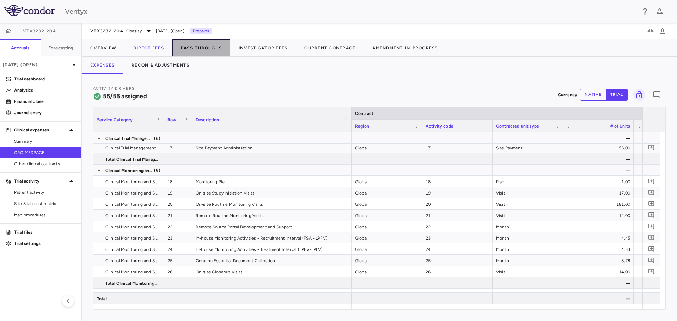
click at [201, 47] on button "Pass-Throughs" at bounding box center [202, 48] width 58 height 17
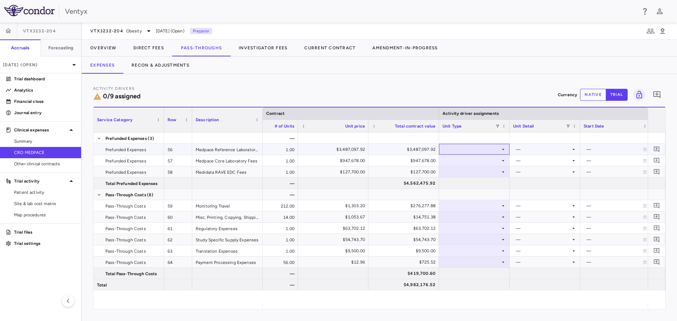
click at [481, 150] on div at bounding box center [475, 149] width 64 height 10
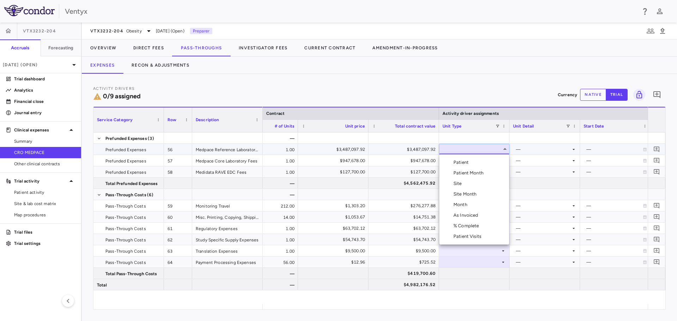
click at [472, 173] on div "Patient Month" at bounding box center [470, 173] width 33 height 6
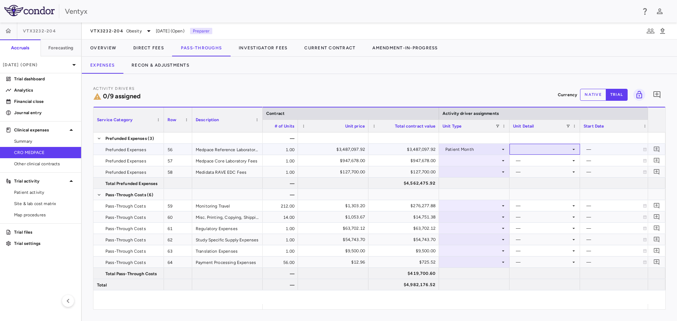
click at [558, 149] on div at bounding box center [545, 149] width 64 height 10
click at [554, 163] on li "As occurred" at bounding box center [545, 162] width 70 height 11
click at [475, 162] on div at bounding box center [475, 161] width 64 height 10
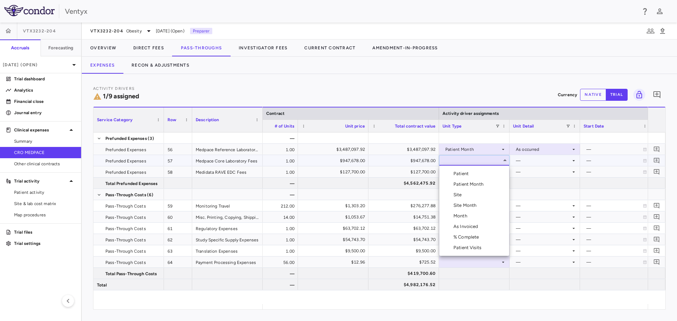
click at [471, 219] on li "Month" at bounding box center [475, 216] width 70 height 11
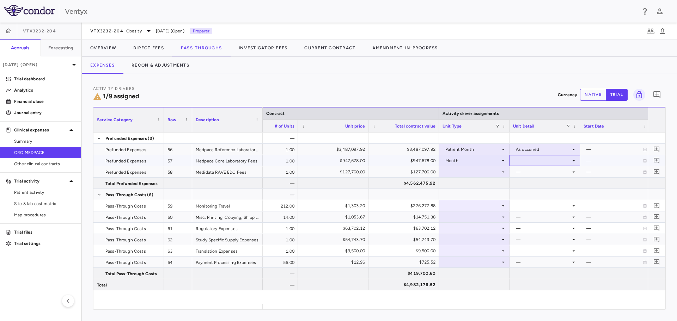
click at [538, 161] on div at bounding box center [545, 161] width 64 height 10
click at [541, 228] on div "Overall" at bounding box center [533, 227] width 18 height 6
click at [466, 172] on div at bounding box center [475, 172] width 64 height 10
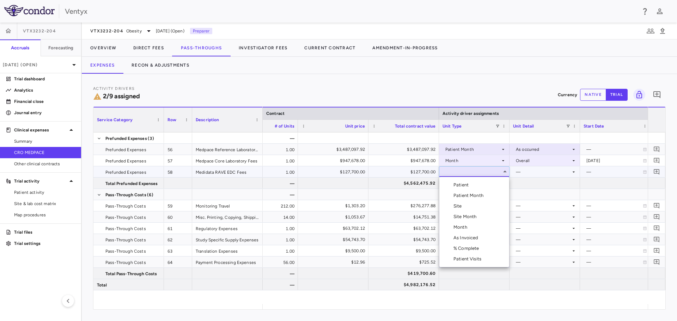
click at [473, 232] on li "Month" at bounding box center [475, 227] width 70 height 11
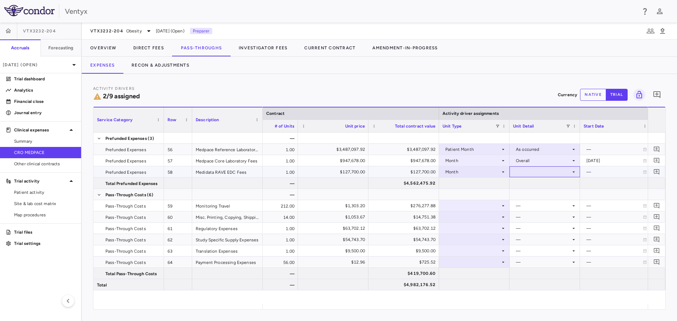
click at [538, 174] on div at bounding box center [545, 172] width 64 height 10
click at [538, 237] on div "Overall" at bounding box center [533, 238] width 18 height 6
click at [502, 206] on icon at bounding box center [504, 206] width 6 height 6
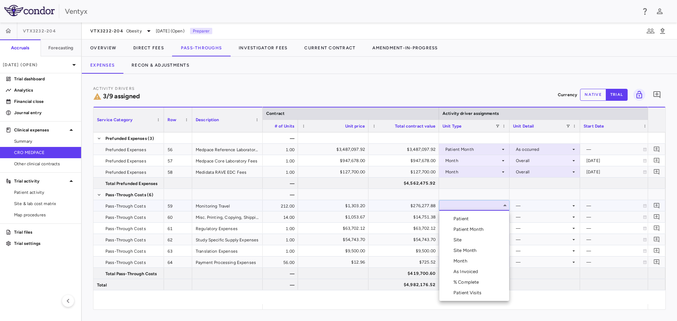
click at [469, 230] on div "Patient Month" at bounding box center [470, 230] width 33 height 6
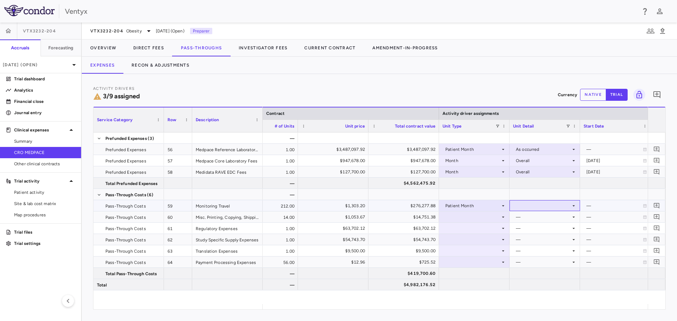
click at [547, 209] on div at bounding box center [545, 206] width 64 height 10
click at [541, 216] on div "As occurred" at bounding box center [538, 219] width 28 height 6
click at [478, 215] on div at bounding box center [475, 217] width 64 height 10
click at [477, 216] on div at bounding box center [475, 217] width 64 height 10
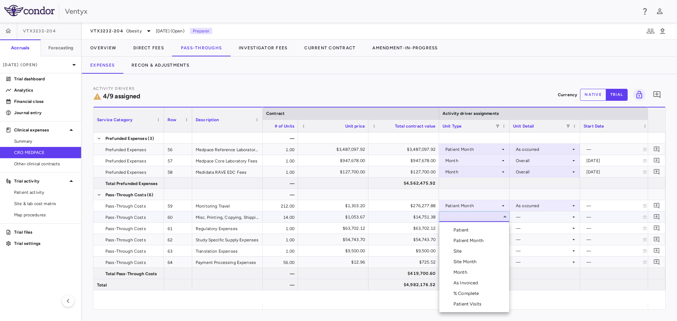
click at [480, 253] on li "Site" at bounding box center [475, 251] width 70 height 11
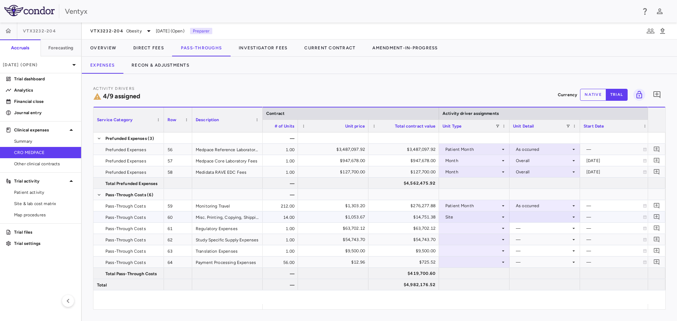
click at [534, 220] on div at bounding box center [545, 217] width 64 height 10
click at [528, 242] on div "Initiated" at bounding box center [534, 241] width 20 height 6
click at [455, 226] on div at bounding box center [475, 228] width 64 height 10
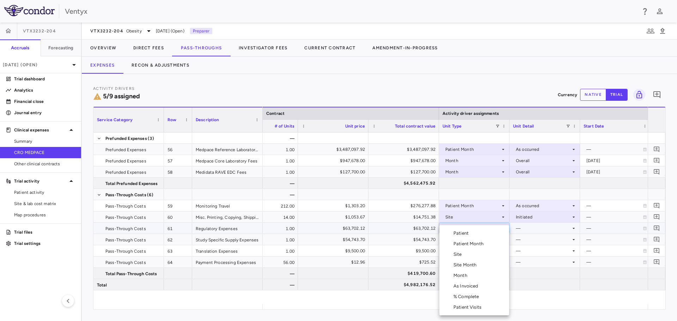
click at [468, 279] on li "Month" at bounding box center [475, 276] width 70 height 11
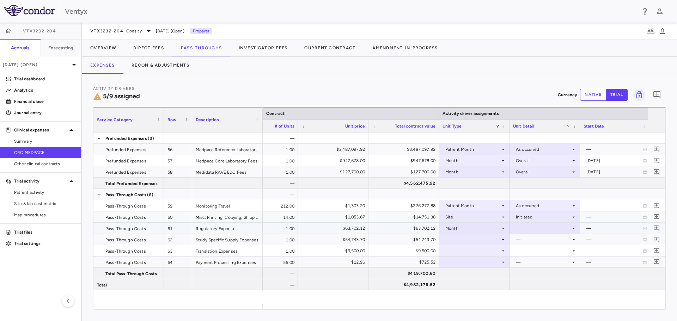
click at [545, 228] on div at bounding box center [545, 228] width 64 height 10
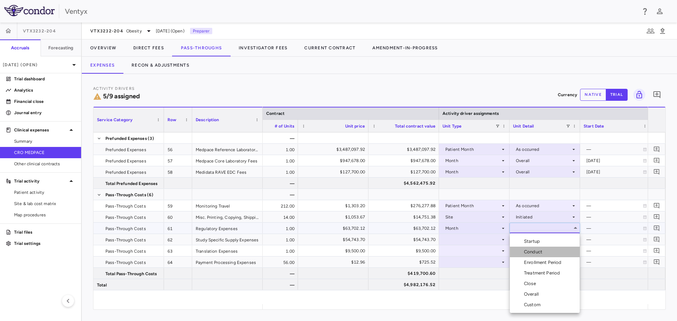
click at [552, 251] on li "Conduct" at bounding box center [545, 252] width 70 height 11
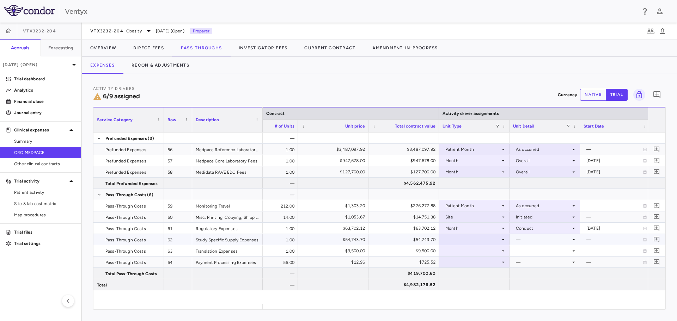
click at [468, 240] on div at bounding box center [475, 240] width 64 height 10
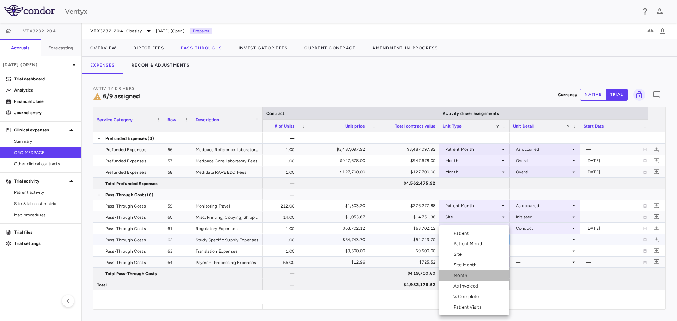
click at [471, 274] on li "Month" at bounding box center [475, 276] width 70 height 11
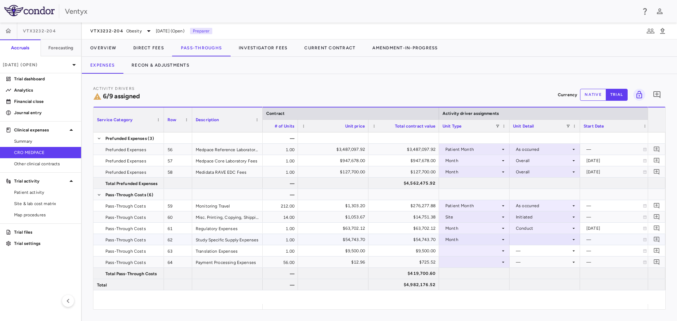
click at [524, 240] on div at bounding box center [545, 240] width 64 height 10
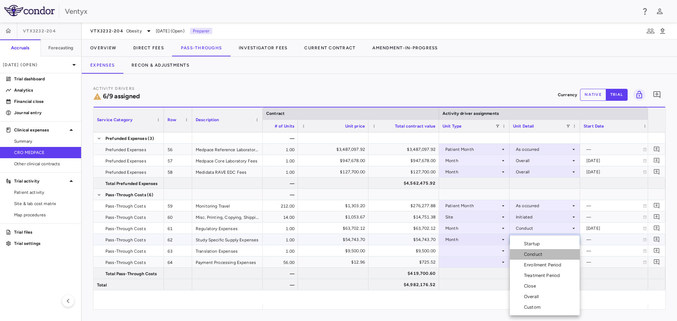
drag, startPoint x: 537, startPoint y: 252, endPoint x: 514, endPoint y: 252, distance: 23.3
click at [537, 252] on div "Conduct" at bounding box center [534, 255] width 21 height 6
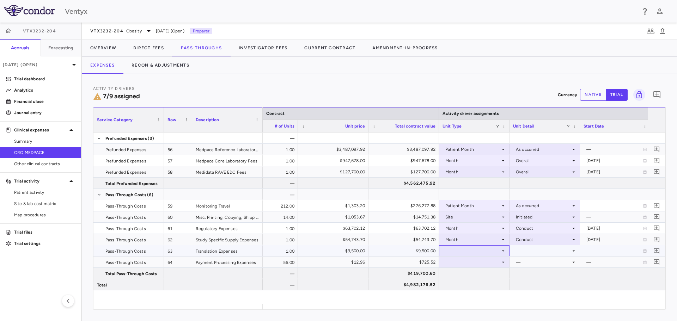
click at [488, 253] on div at bounding box center [475, 251] width 64 height 10
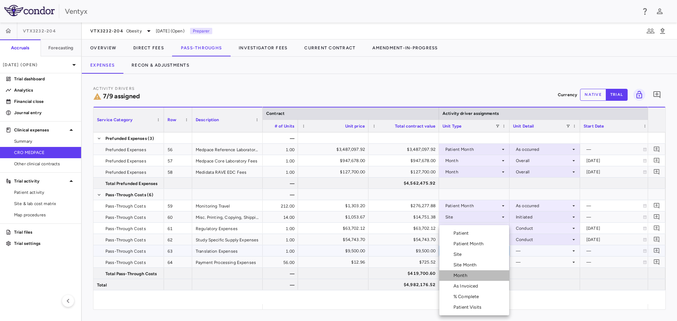
click at [478, 274] on li "Month" at bounding box center [475, 276] width 70 height 11
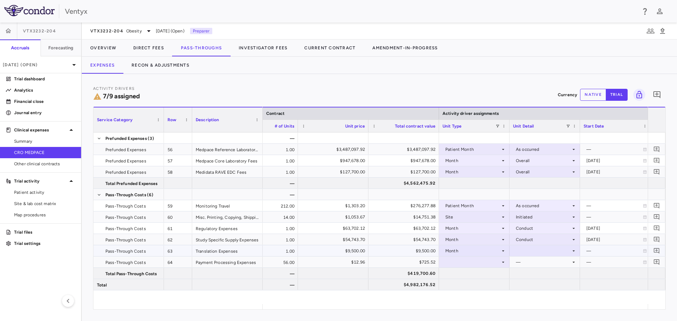
click at [530, 251] on div at bounding box center [545, 251] width 64 height 10
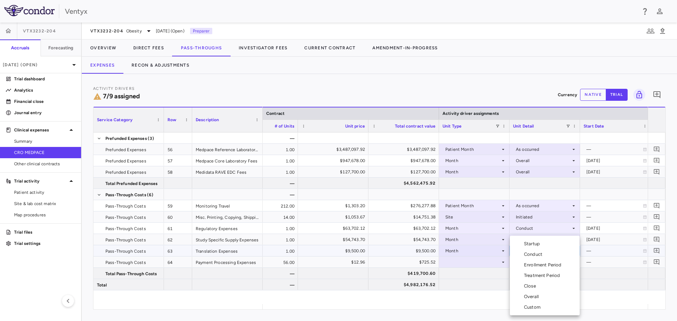
click at [538, 244] on div "Startup" at bounding box center [533, 244] width 19 height 6
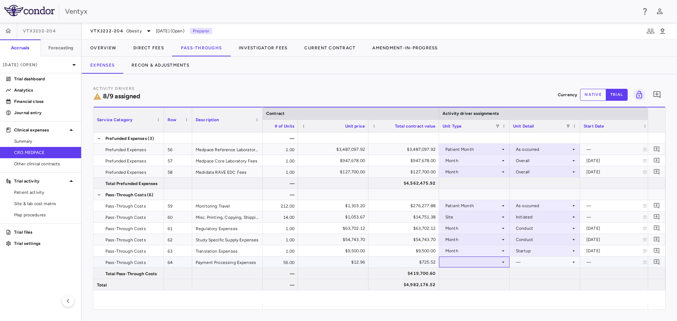
click at [474, 263] on div at bounding box center [475, 262] width 64 height 10
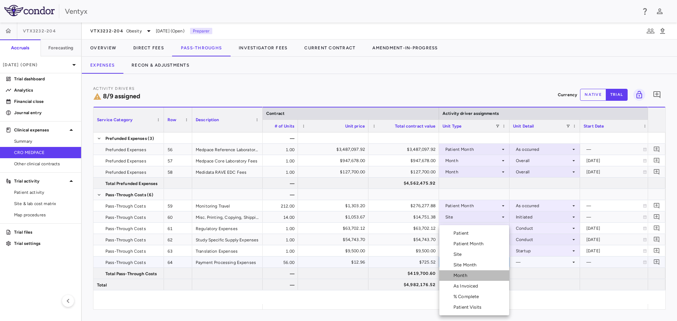
click at [471, 273] on li "Month" at bounding box center [475, 276] width 70 height 11
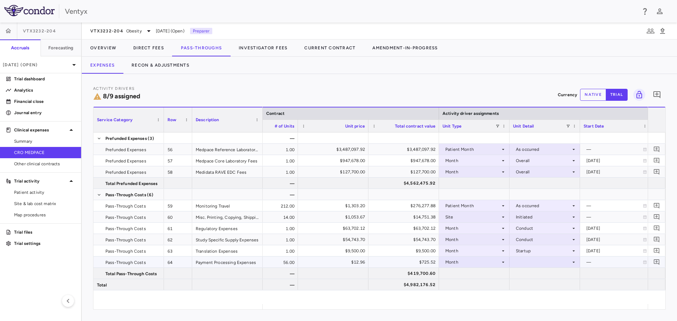
click at [540, 261] on div at bounding box center [545, 262] width 64 height 10
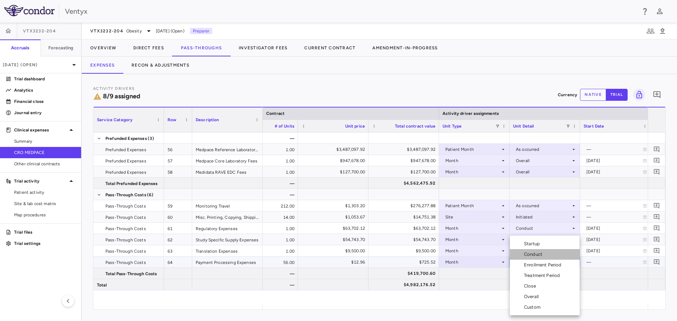
drag, startPoint x: 535, startPoint y: 254, endPoint x: 511, endPoint y: 275, distance: 31.5
click at [535, 254] on div "Conduct" at bounding box center [534, 255] width 21 height 6
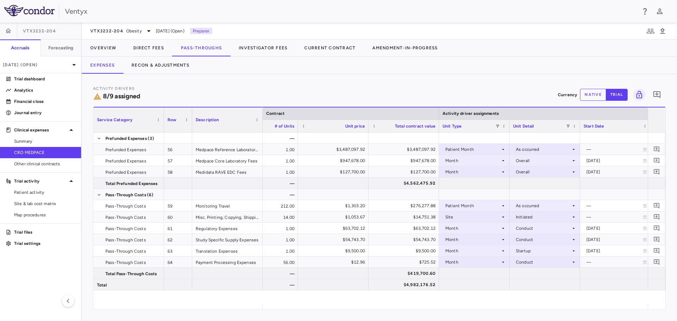
scroll to position [0, 584]
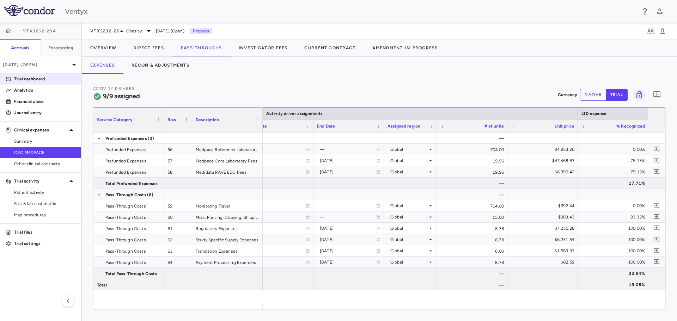
click at [44, 77] on p "Trial dashboard" at bounding box center [44, 79] width 61 height 6
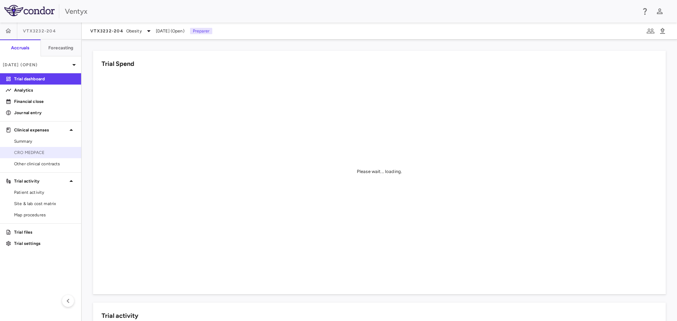
click at [21, 150] on span "CRO MEDPACE" at bounding box center [44, 153] width 61 height 6
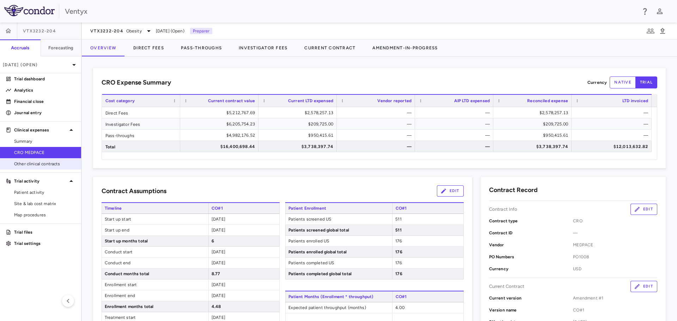
click at [25, 166] on span "Other clinical contracts" at bounding box center [44, 164] width 61 height 6
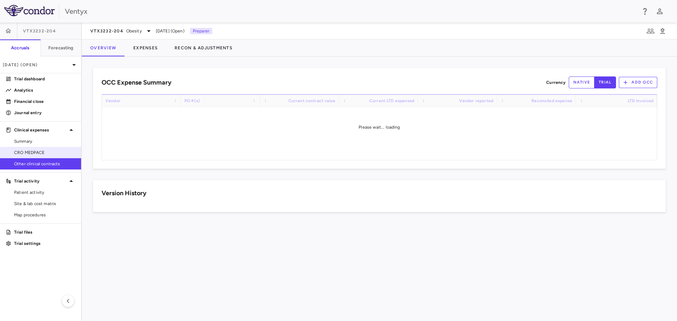
click at [26, 152] on span "CRO MEDPACE" at bounding box center [44, 153] width 61 height 6
